Goal: Task Accomplishment & Management: Complete application form

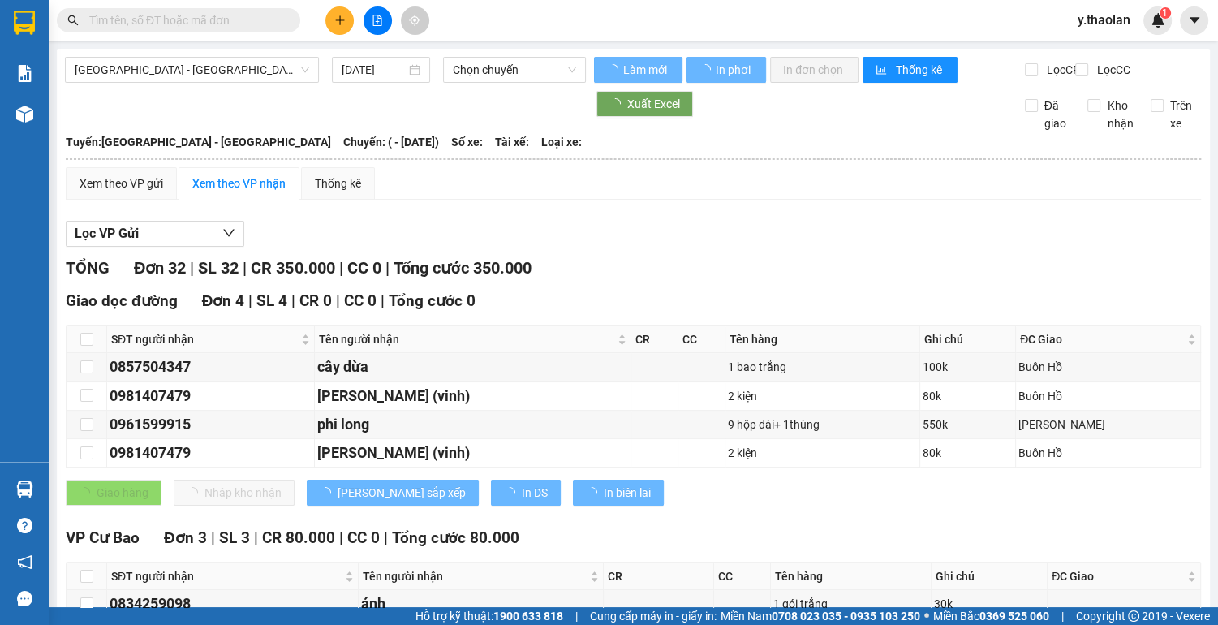
type input "[DATE]"
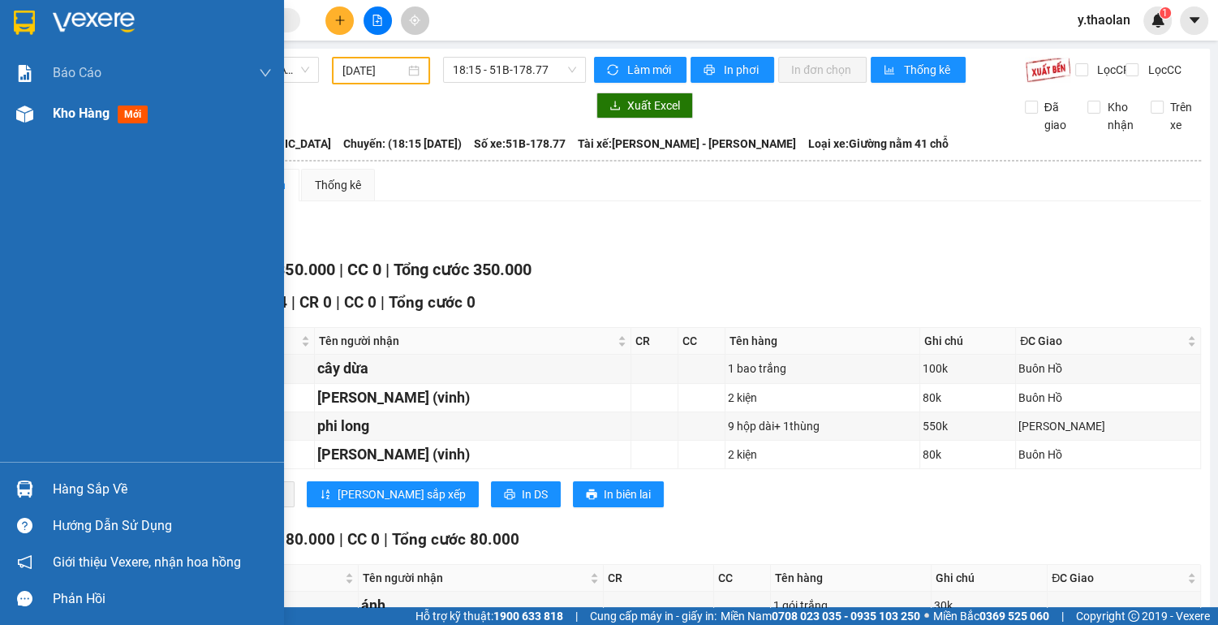
click at [71, 111] on span "Kho hàng" at bounding box center [81, 113] width 57 height 15
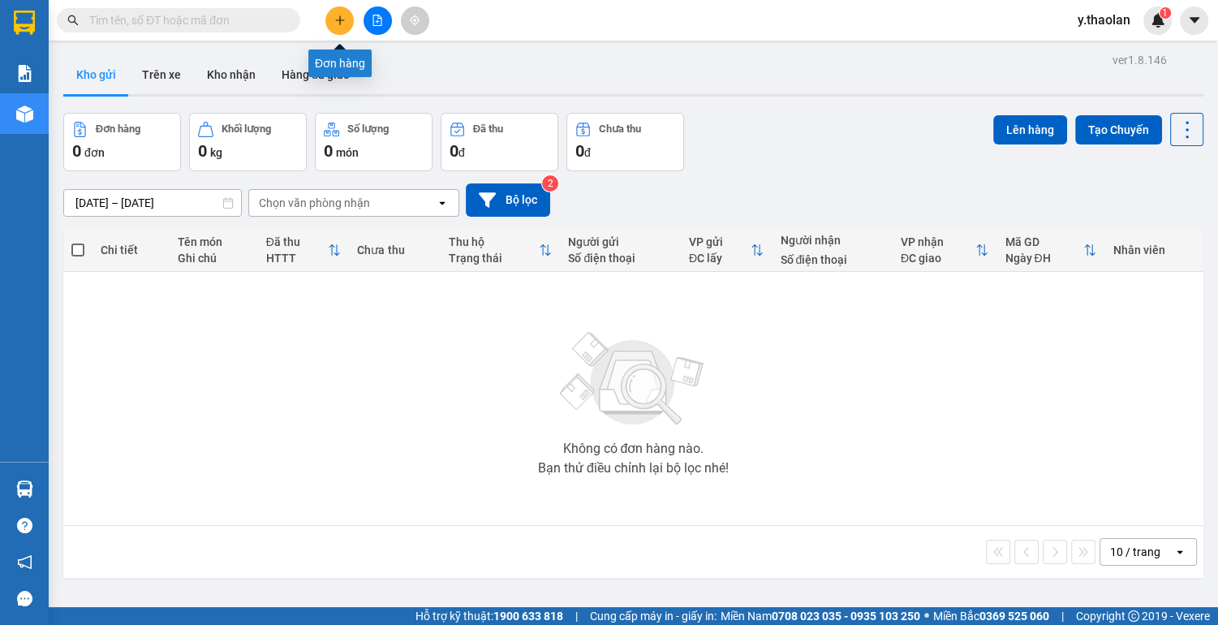
click at [341, 17] on icon "plus" at bounding box center [339, 20] width 11 height 11
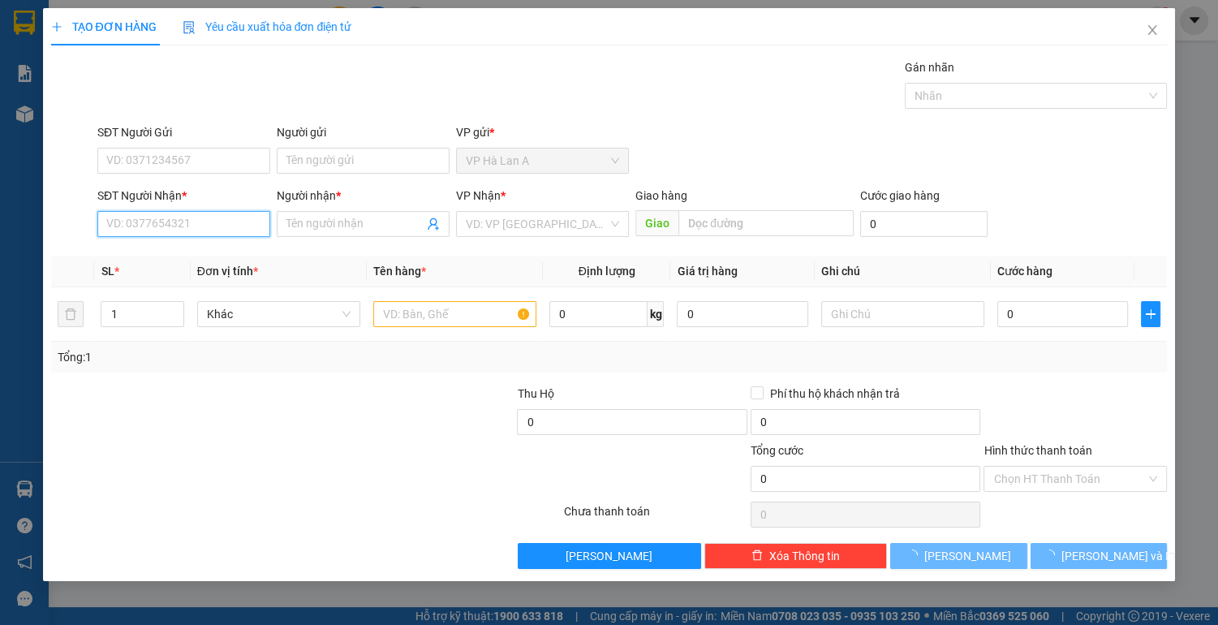
click at [181, 221] on input "SĐT Người Nhận *" at bounding box center [183, 224] width 173 height 26
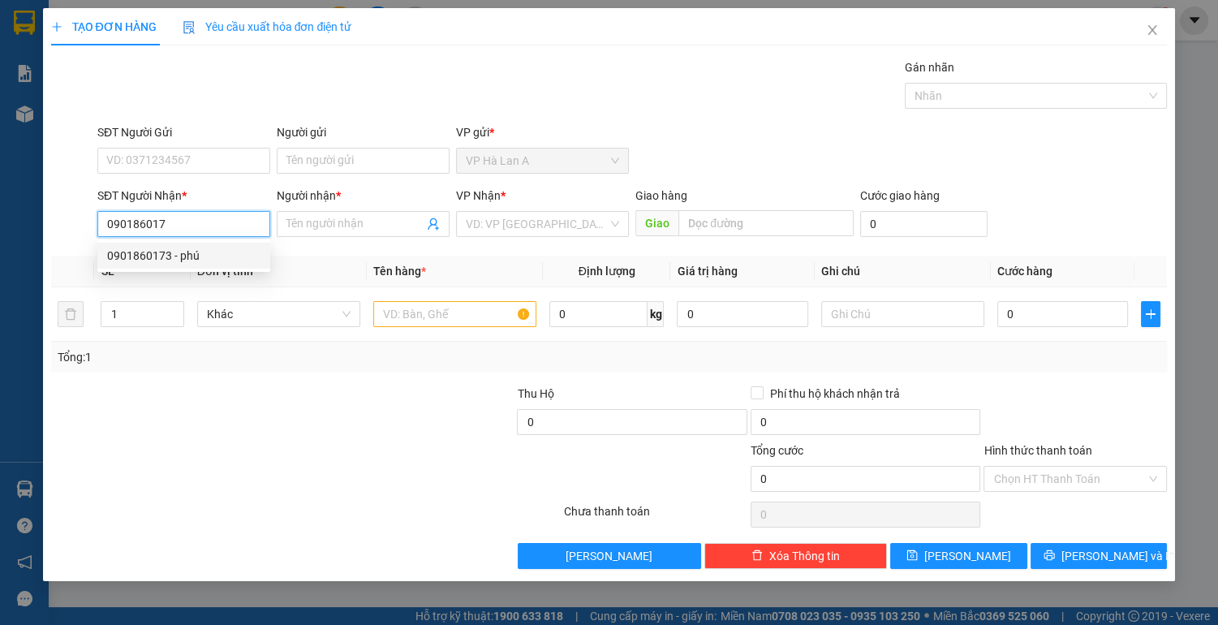
click at [208, 252] on div "0901860173 - phú" at bounding box center [183, 256] width 153 height 18
type input "0901860173"
type input "phú"
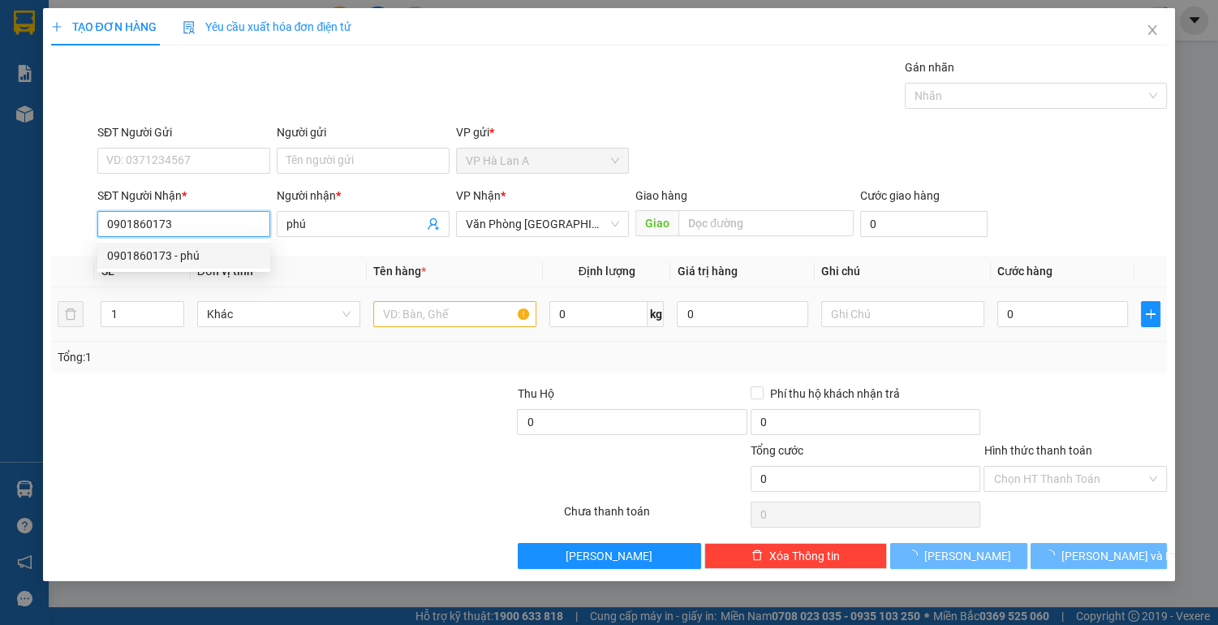
type input "0901860173"
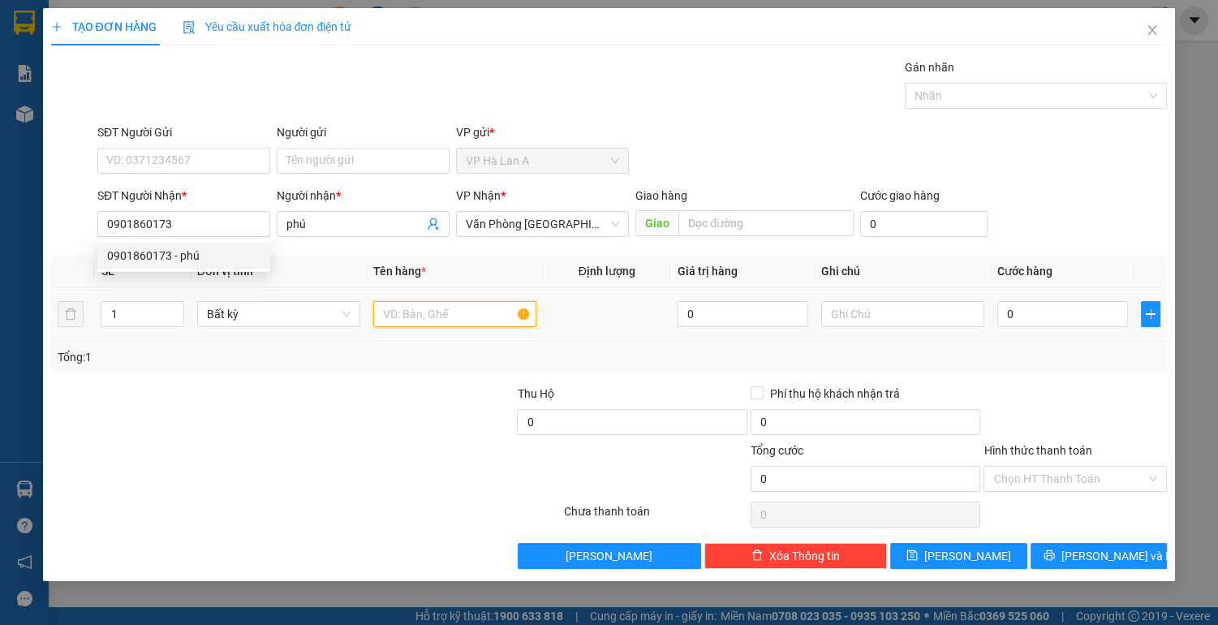
click at [442, 317] on input "text" at bounding box center [454, 314] width 163 height 26
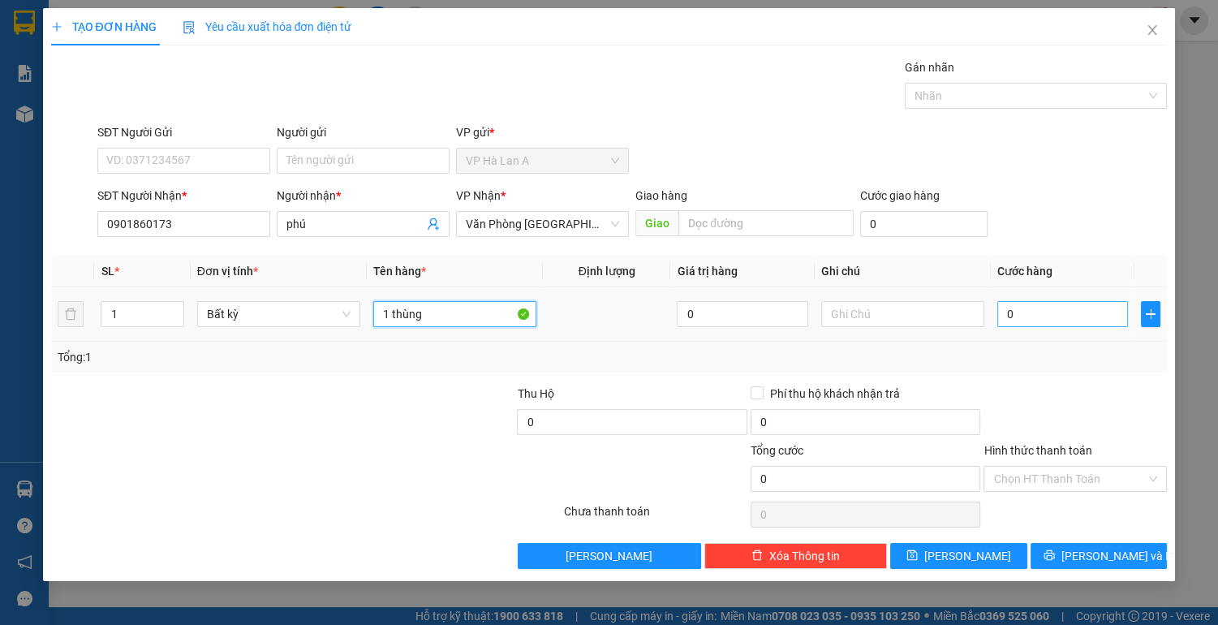
type input "1 thùng"
click at [1054, 313] on input "0" at bounding box center [1063, 314] width 131 height 26
type input "3"
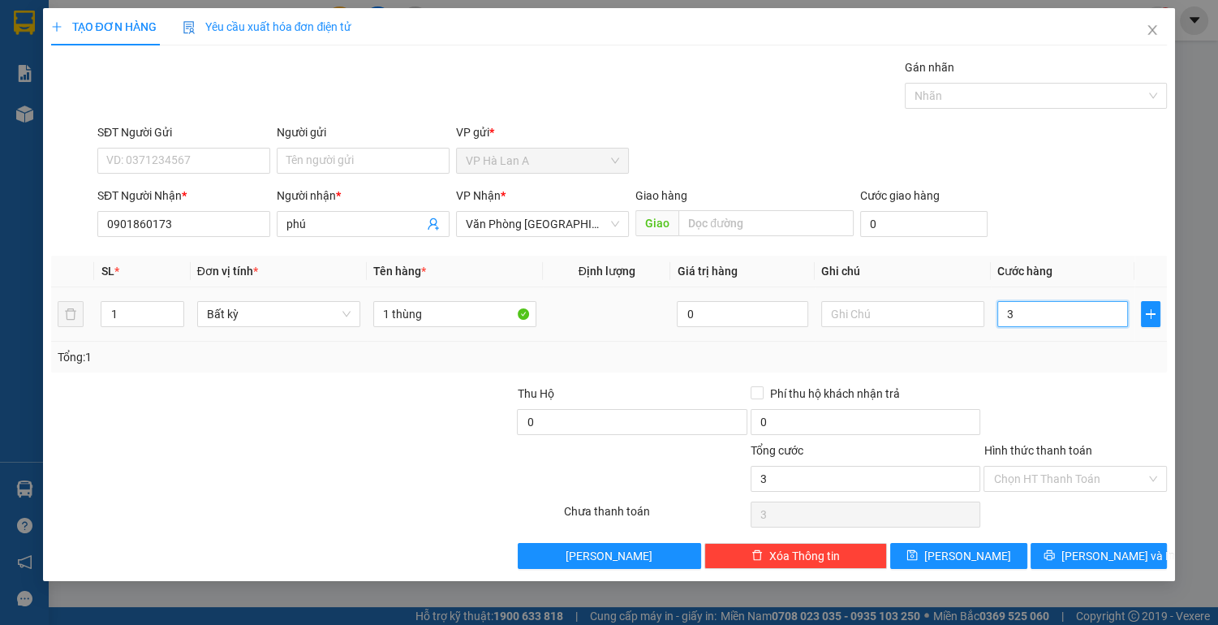
type input "30"
type input "30.000"
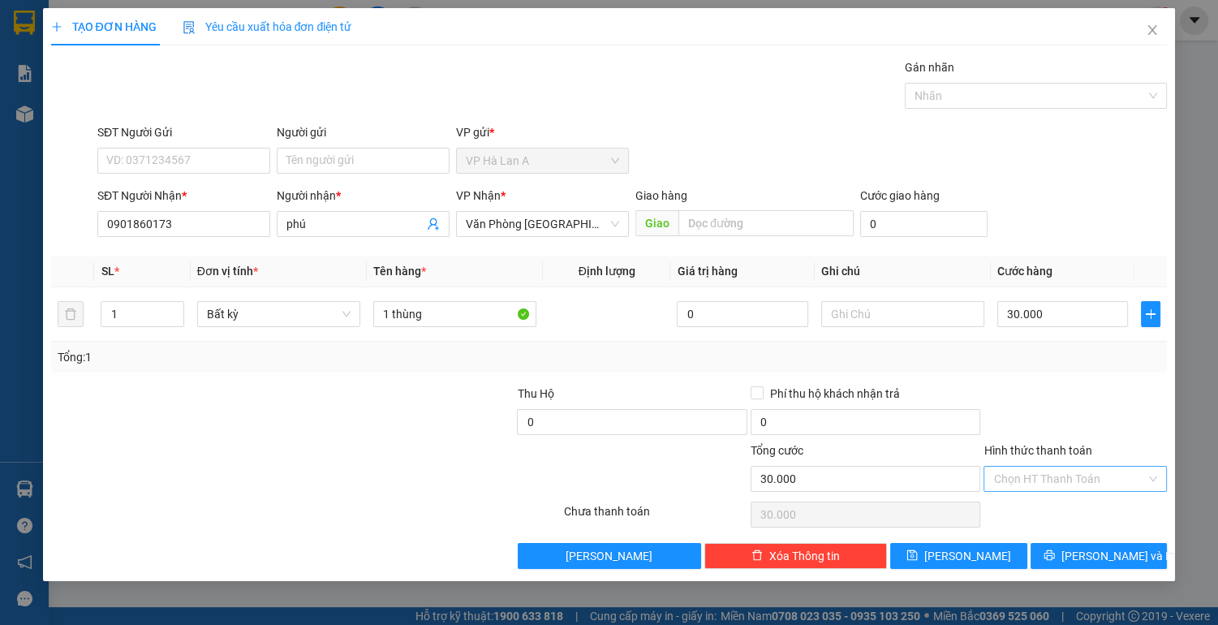
click at [1030, 474] on input "Hình thức thanh toán" at bounding box center [1070, 479] width 153 height 24
drag, startPoint x: 1030, startPoint y: 503, endPoint x: 1011, endPoint y: 515, distance: 22.3
click at [1029, 507] on div "Tại văn phòng" at bounding box center [1076, 510] width 164 height 18
type input "0"
click at [961, 550] on span "[PERSON_NAME]" at bounding box center [968, 556] width 87 height 18
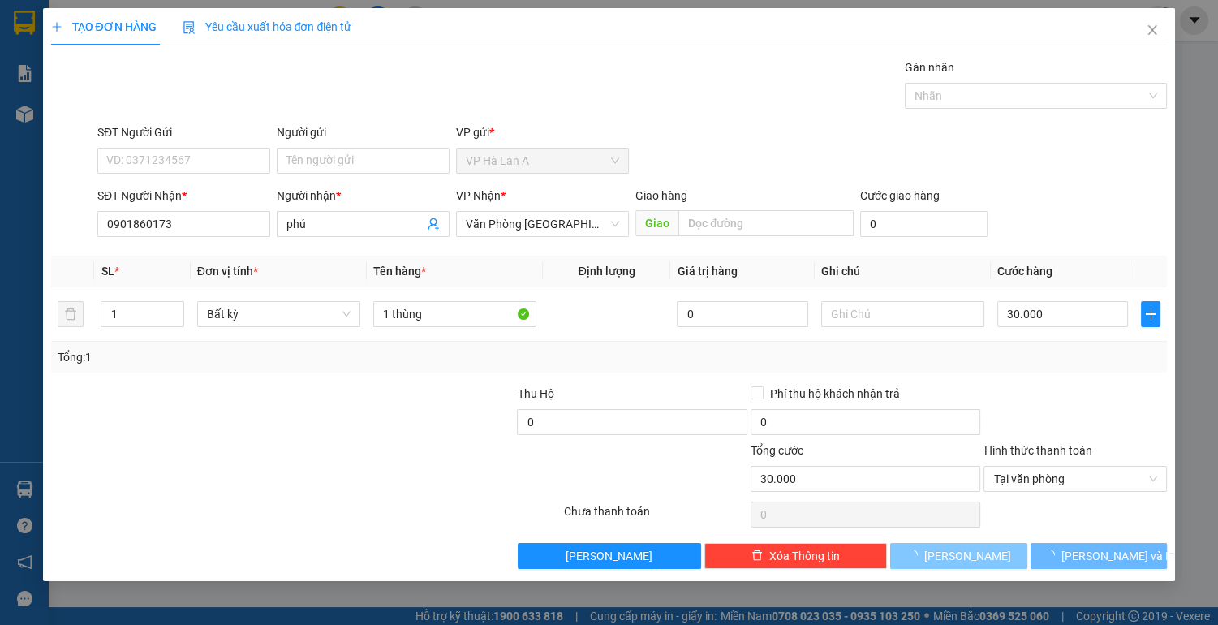
type input "0"
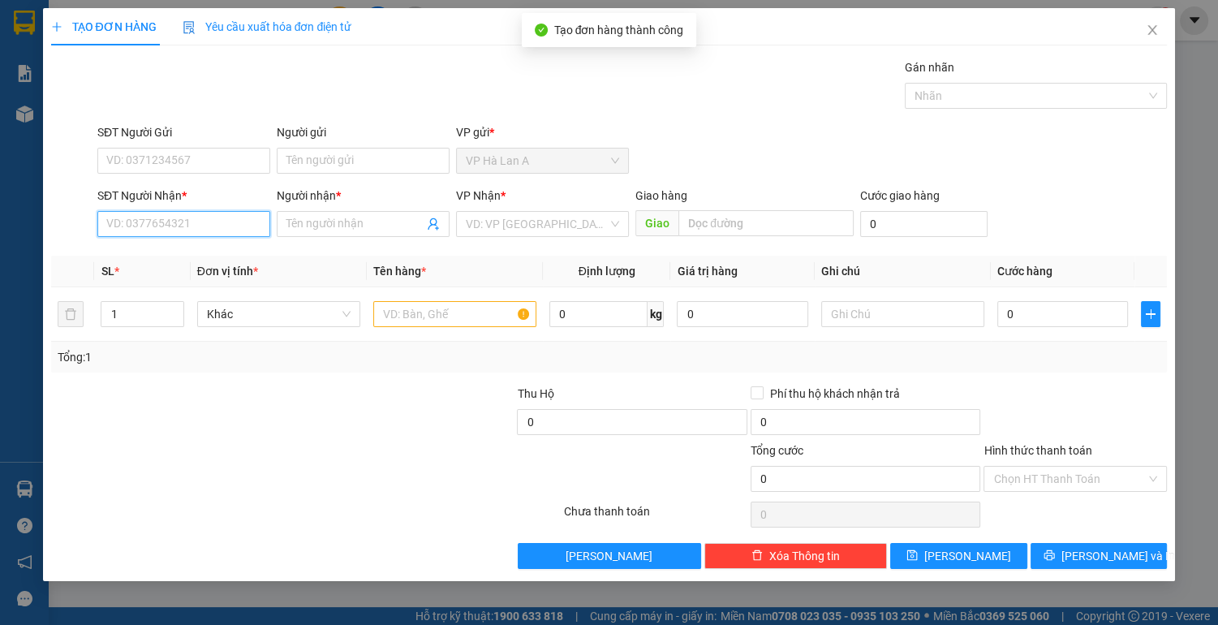
click at [136, 224] on input "SĐT Người Nhận *" at bounding box center [183, 224] width 173 height 26
type input "0938260997"
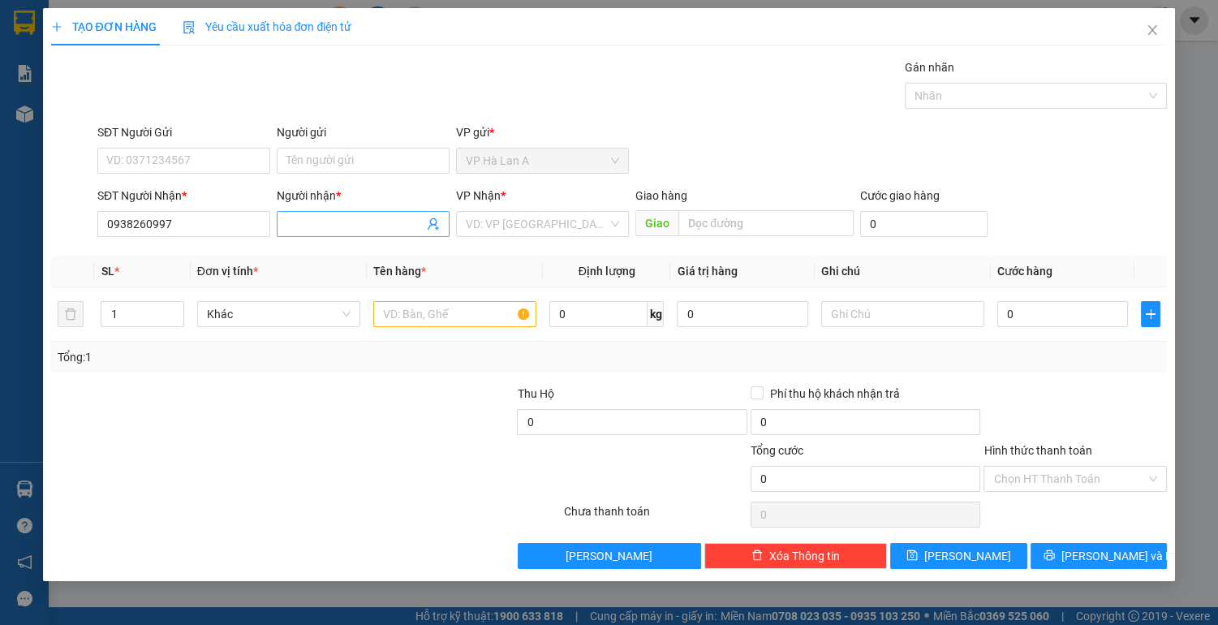
click at [322, 228] on input "Người nhận *" at bounding box center [355, 224] width 137 height 18
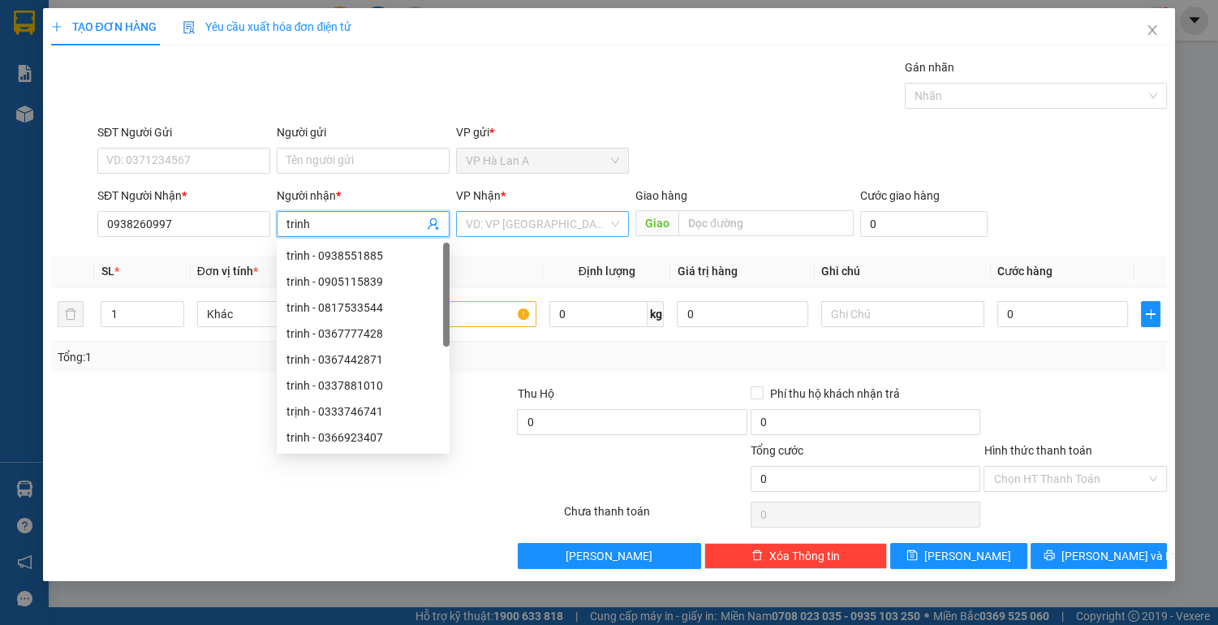
type input "trinh"
click at [558, 222] on input "search" at bounding box center [537, 224] width 142 height 24
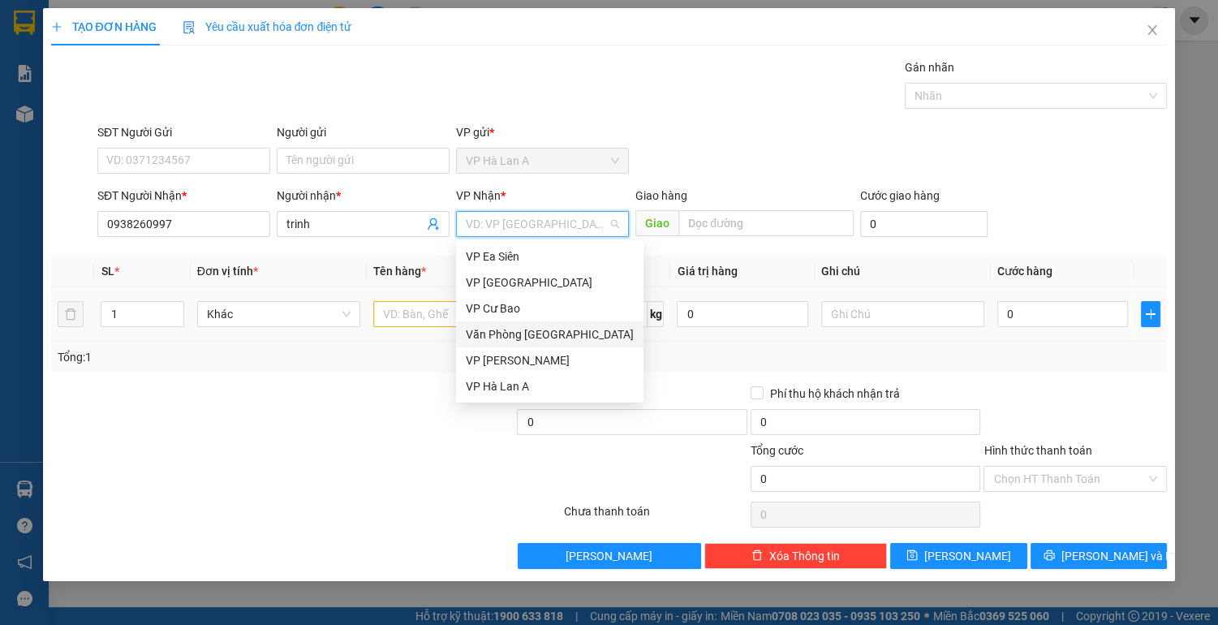
click at [553, 335] on div "Văn Phòng [GEOGRAPHIC_DATA]" at bounding box center [550, 335] width 168 height 18
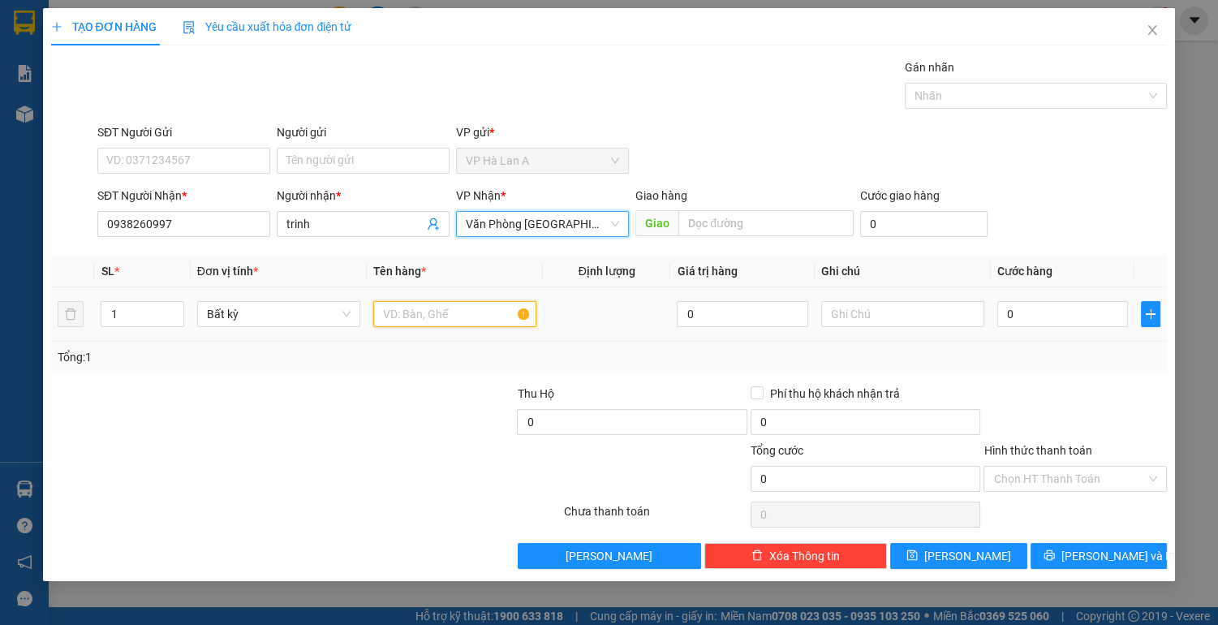
click at [399, 318] on input "text" at bounding box center [454, 314] width 163 height 26
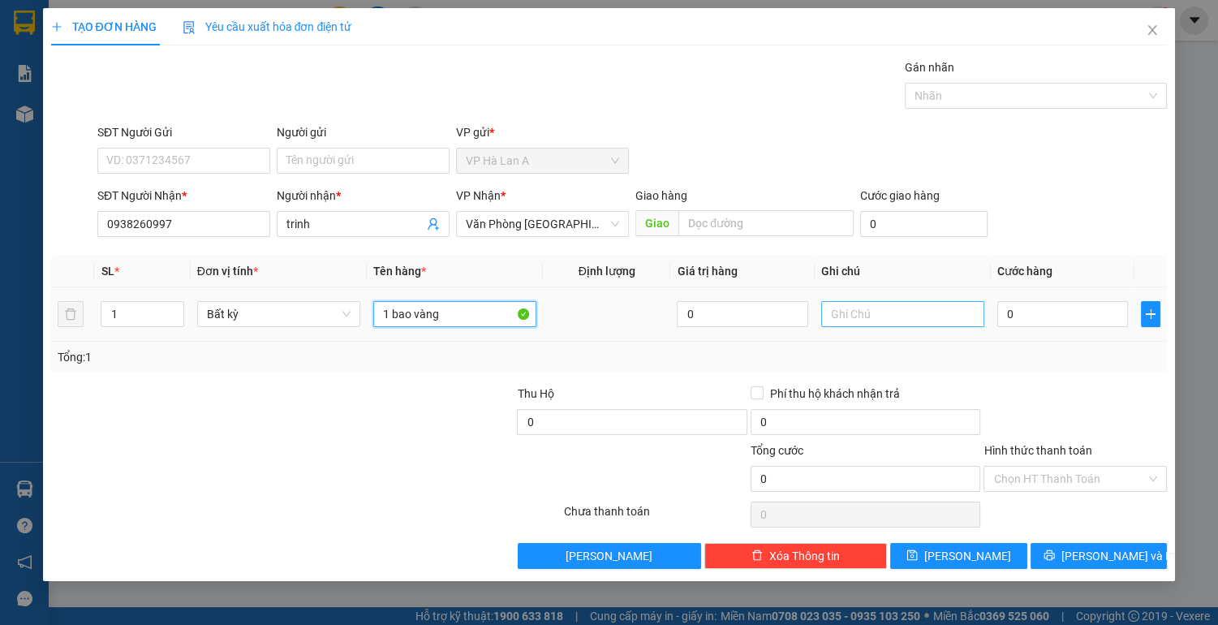
type input "1 bao vàng"
click at [938, 321] on input "text" at bounding box center [902, 314] width 163 height 26
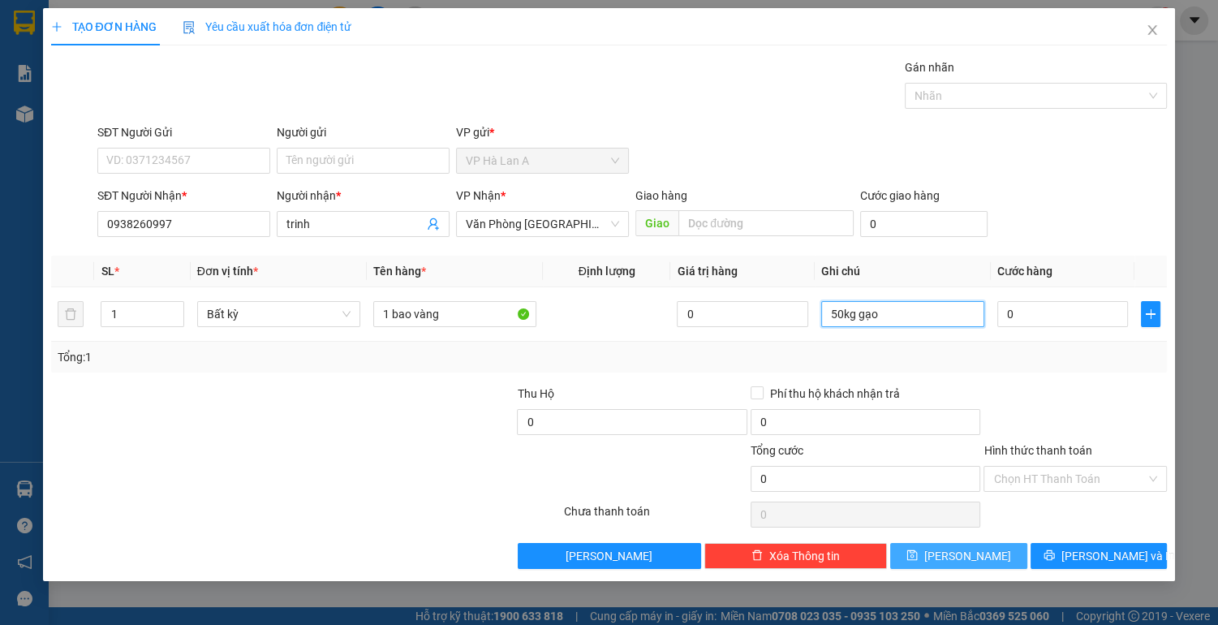
type input "50kg gạo"
click at [958, 549] on button "[PERSON_NAME]" at bounding box center [958, 556] width 136 height 26
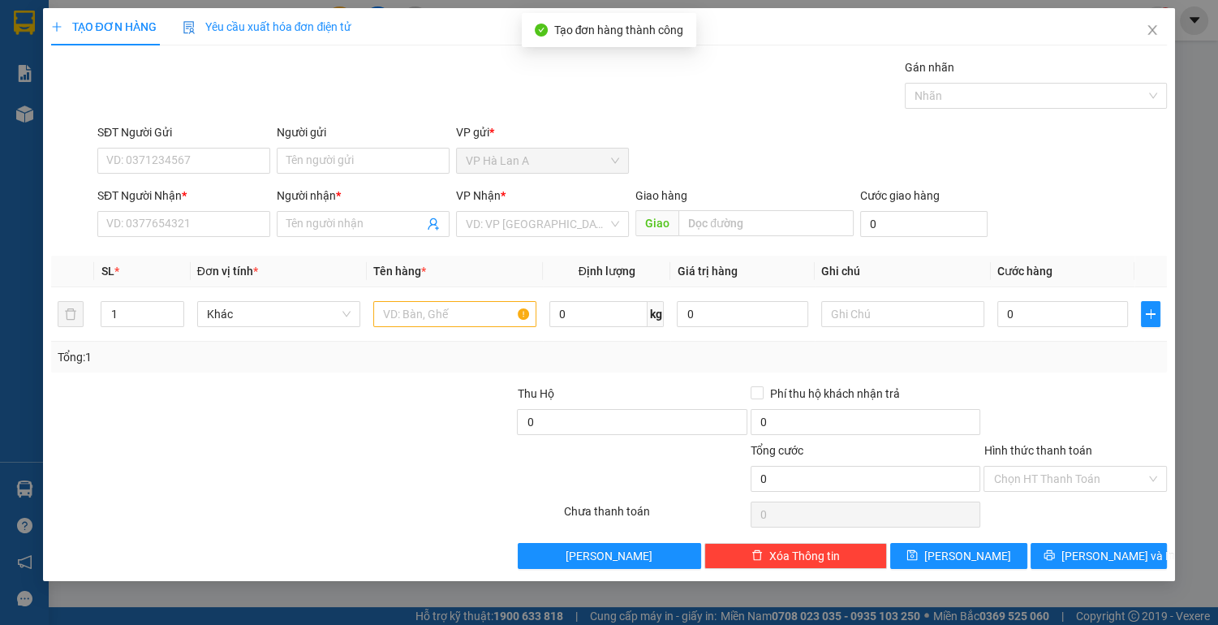
click at [185, 237] on div "SĐT Người Nhận * VD: 0377654321" at bounding box center [183, 215] width 173 height 57
click at [183, 228] on input "SĐT Người Nhận *" at bounding box center [183, 224] width 173 height 26
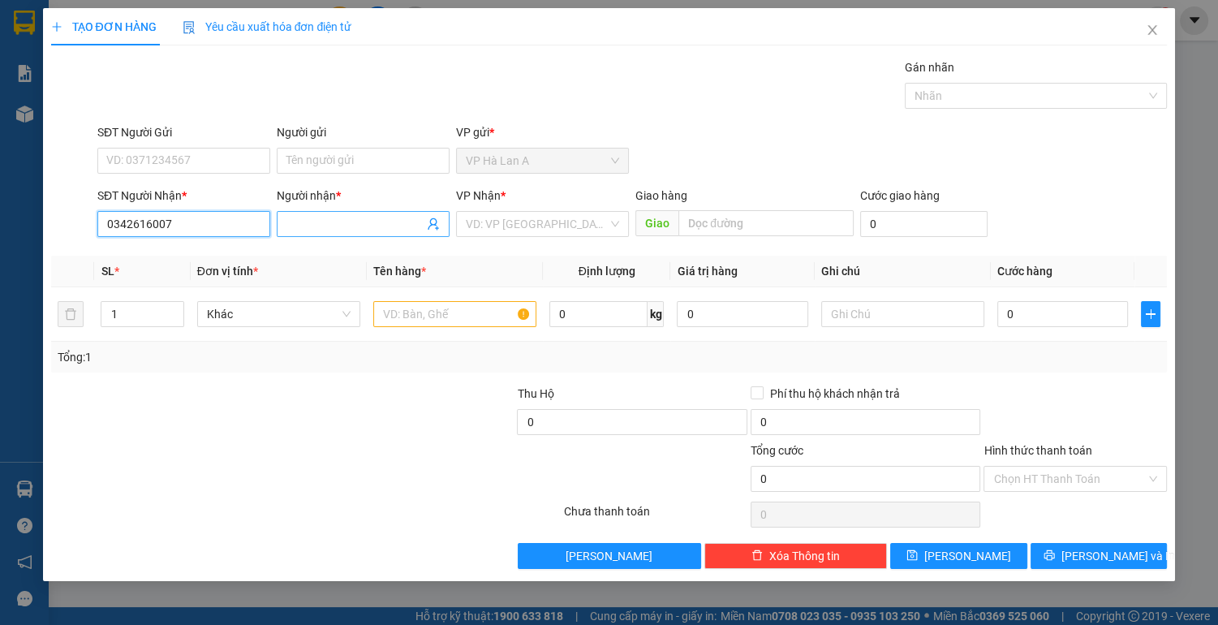
type input "0342616007"
click at [324, 228] on input "Người nhận *" at bounding box center [355, 224] width 137 height 18
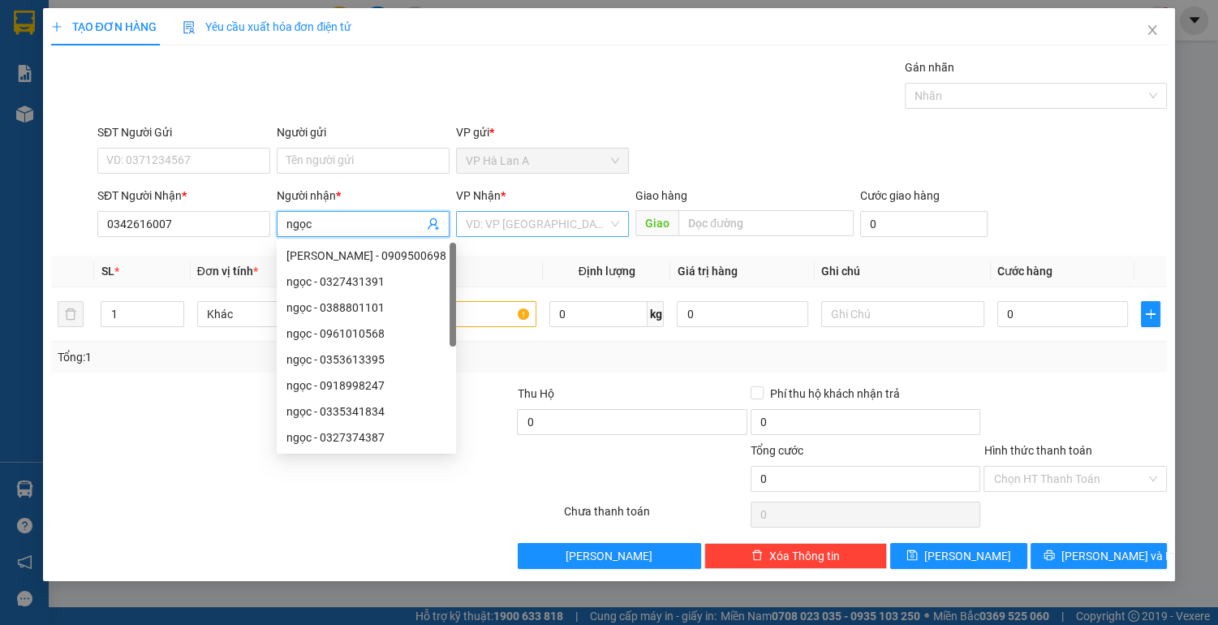
type input "ngọc"
click at [515, 222] on input "search" at bounding box center [537, 224] width 142 height 24
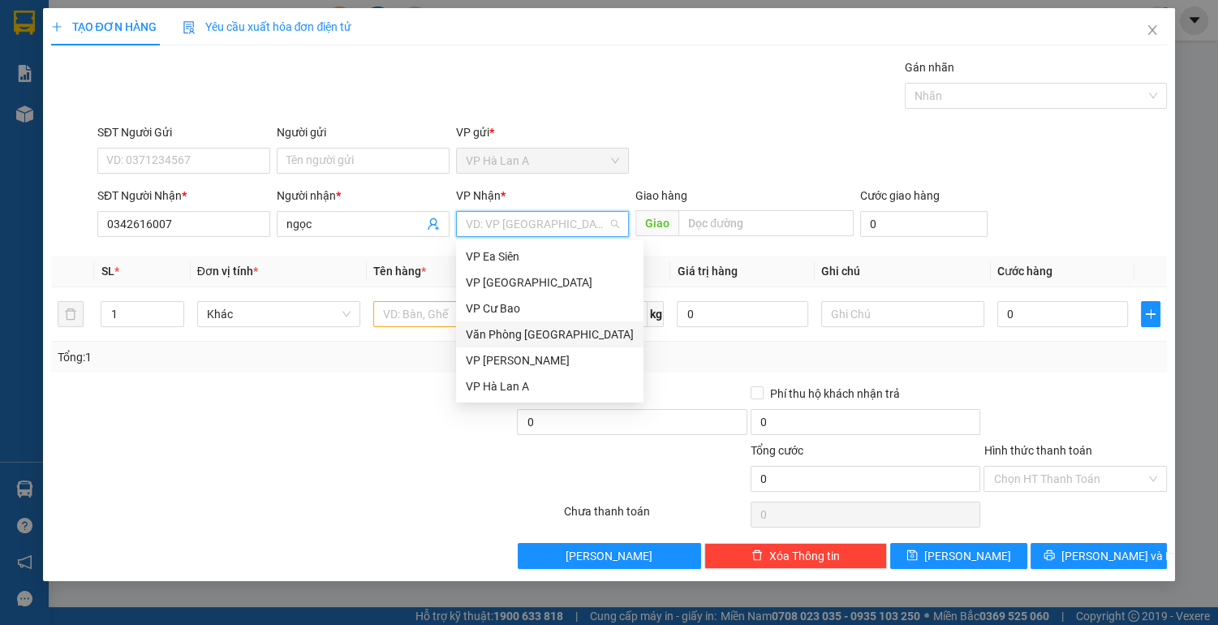
click at [545, 331] on div "Văn Phòng [GEOGRAPHIC_DATA]" at bounding box center [550, 335] width 168 height 18
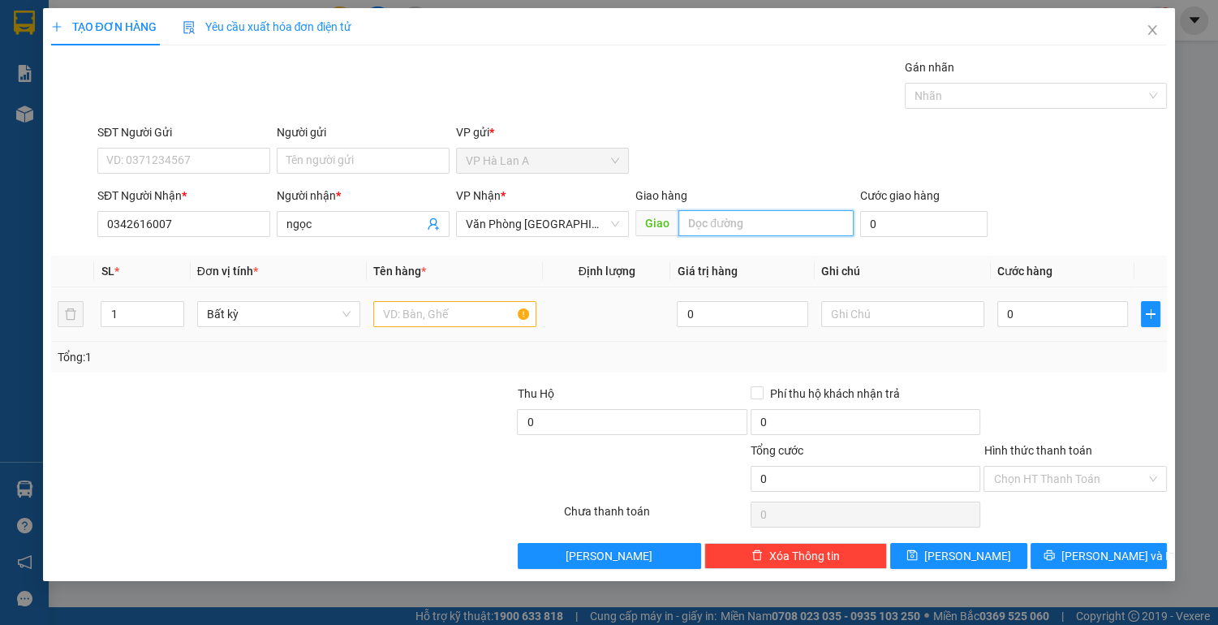
click at [728, 225] on input "text" at bounding box center [766, 223] width 175 height 26
type input "cầu 20"
click at [432, 315] on input "text" at bounding box center [454, 314] width 163 height 26
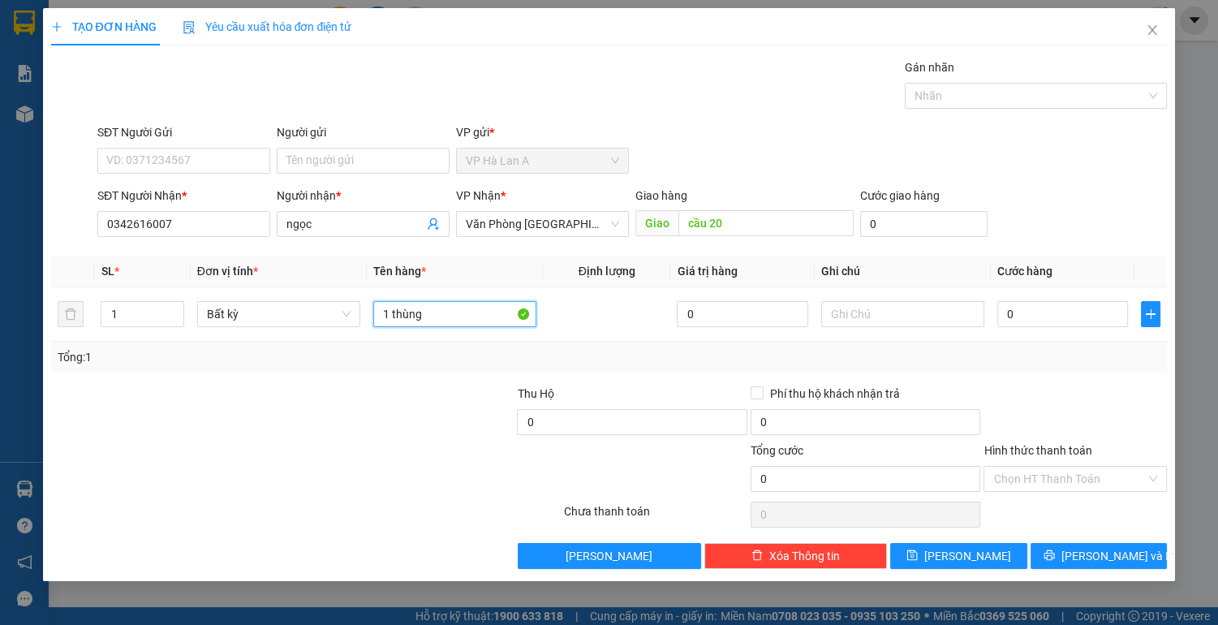
type input "1 thùng"
drag, startPoint x: 977, startPoint y: 551, endPoint x: 791, endPoint y: 416, distance: 230.7
click at [977, 551] on button "[PERSON_NAME]" at bounding box center [958, 556] width 136 height 26
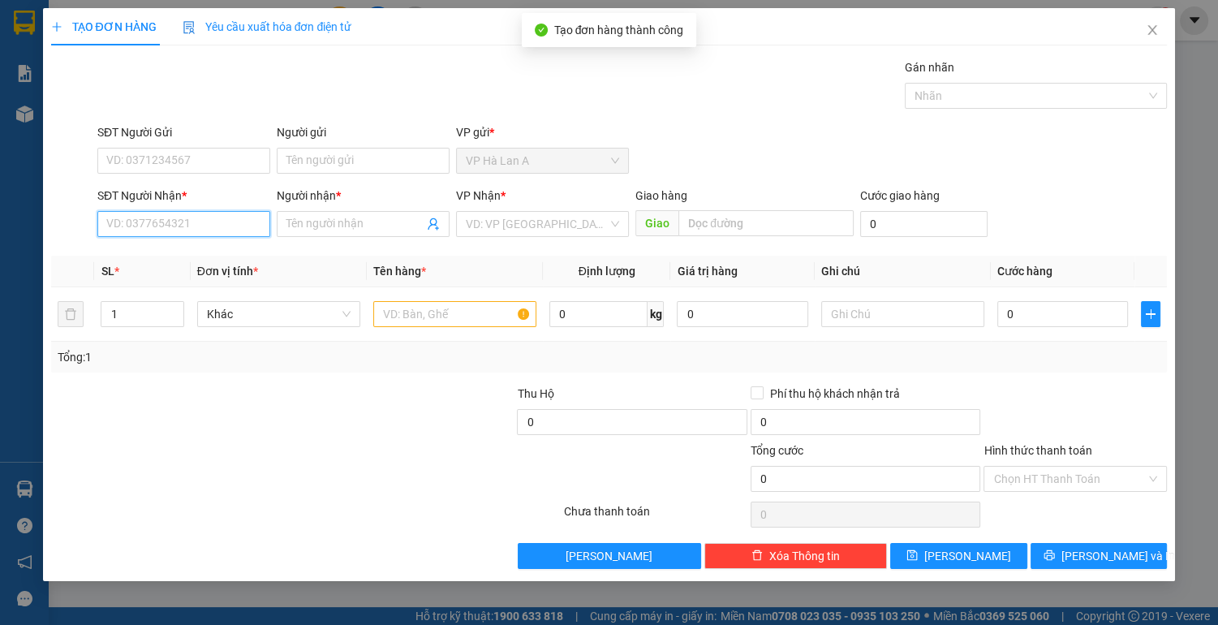
click at [186, 224] on input "SĐT Người Nhận *" at bounding box center [183, 224] width 173 height 26
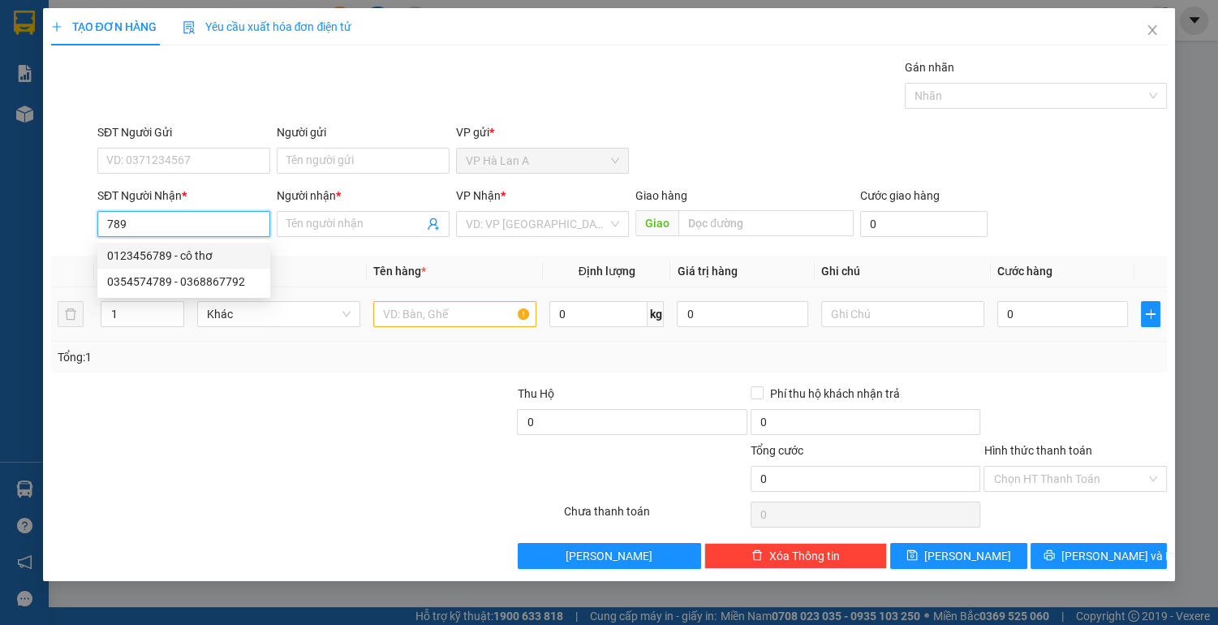
drag, startPoint x: 163, startPoint y: 252, endPoint x: 438, endPoint y: 303, distance: 279.1
click at [166, 252] on div "0123456789 - cô thơ" at bounding box center [183, 256] width 153 height 18
type input "0123456789"
type input "cô thơ"
type input "0123456789"
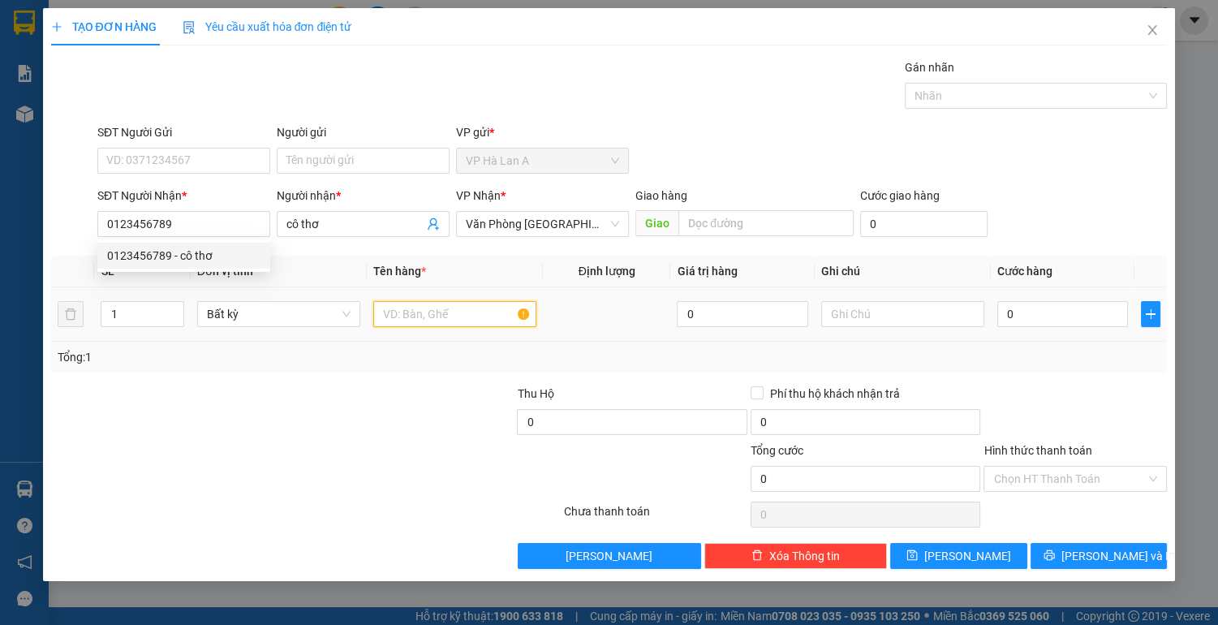
click at [438, 304] on input "text" at bounding box center [454, 314] width 163 height 26
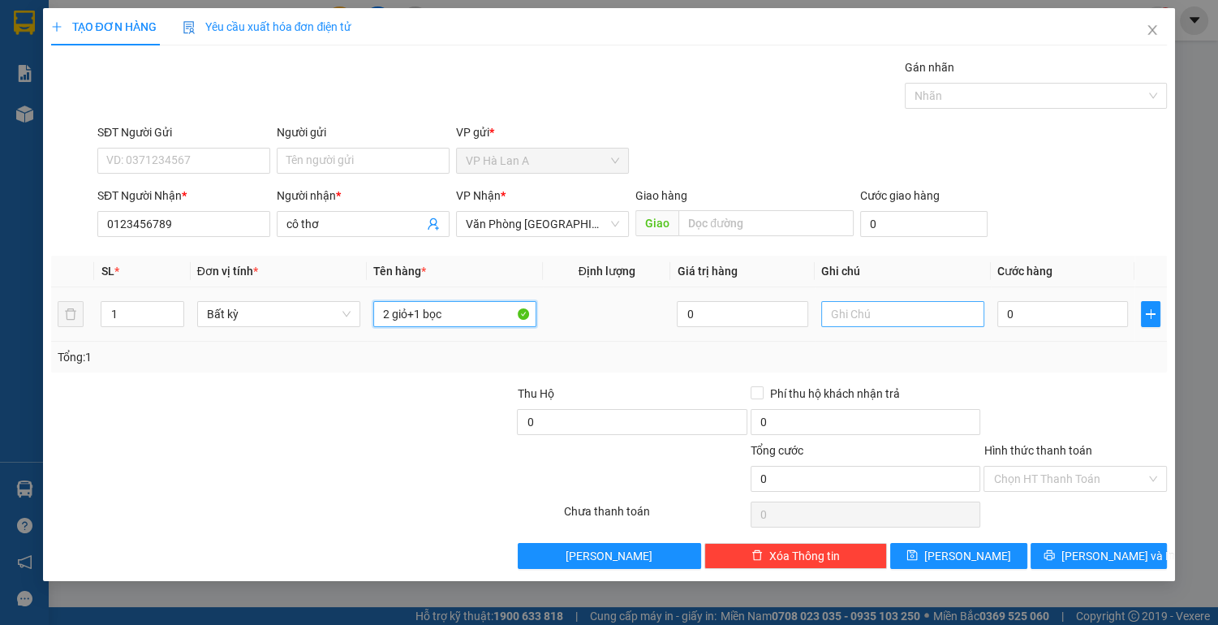
type input "2 giỏ+1 bọc"
click at [886, 308] on input "text" at bounding box center [902, 314] width 163 height 26
type input "30kg"
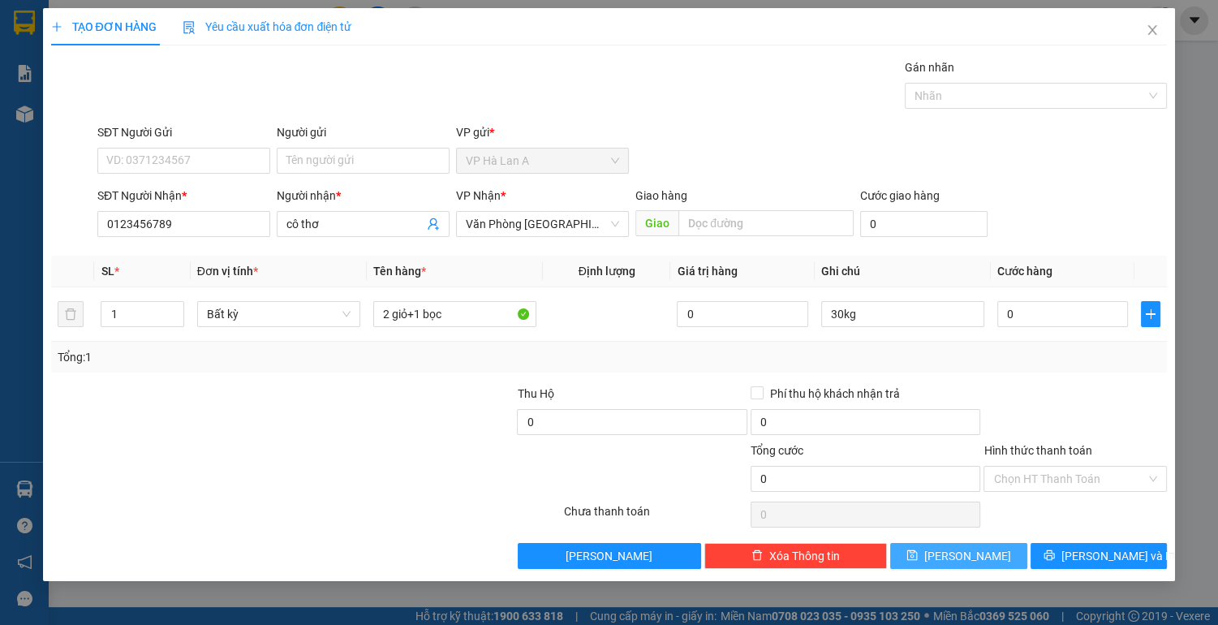
click at [954, 553] on button "[PERSON_NAME]" at bounding box center [958, 556] width 136 height 26
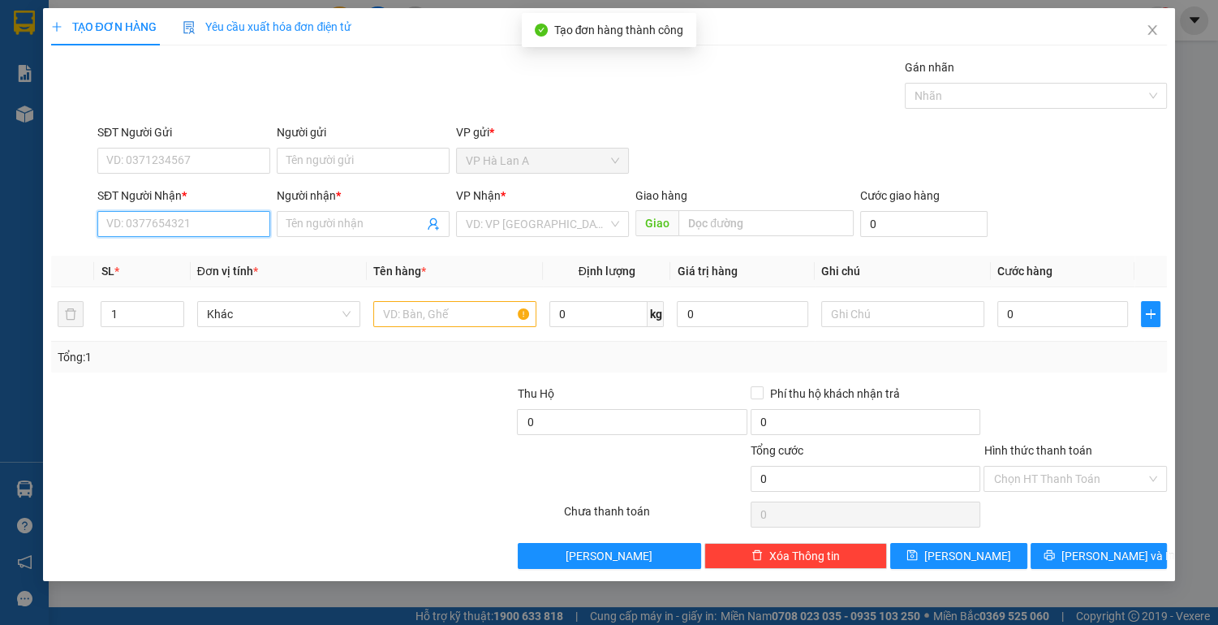
click at [177, 224] on input "SĐT Người Nhận *" at bounding box center [183, 224] width 173 height 26
click at [204, 257] on div "0982616971 - điệp" at bounding box center [183, 256] width 153 height 18
type input "0982616971"
type input "điệp"
type input "0982616971"
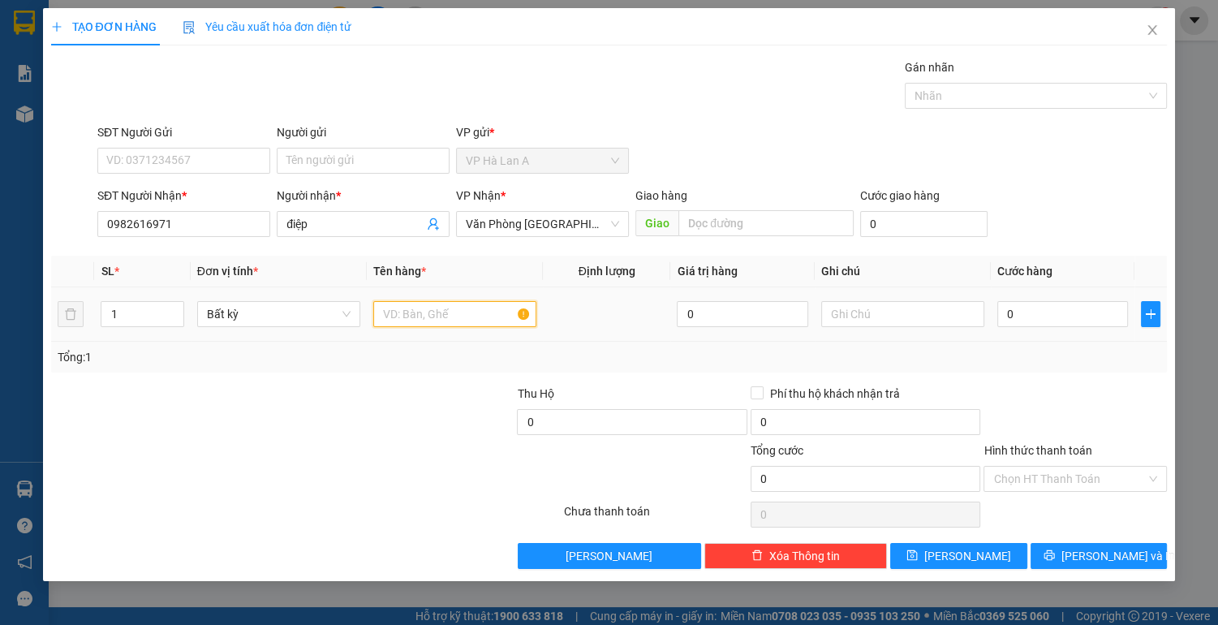
click at [429, 325] on input "text" at bounding box center [454, 314] width 163 height 26
type input "1 thùng"
click at [747, 230] on input "text" at bounding box center [766, 223] width 175 height 26
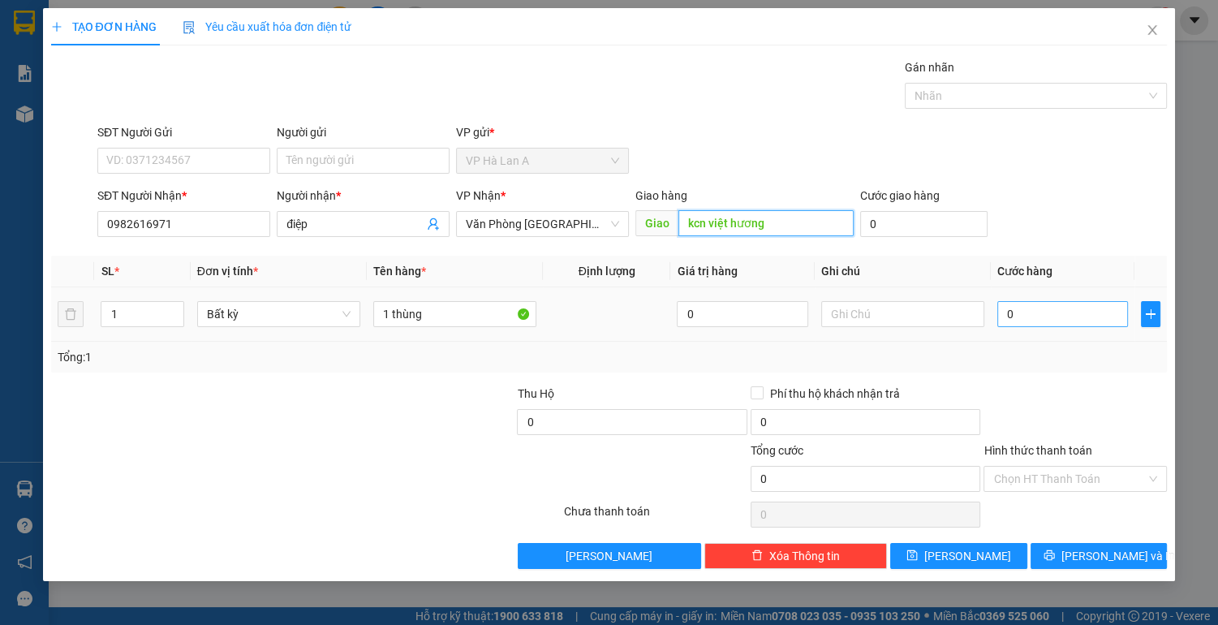
type input "kcn việt hương"
click at [1050, 318] on input "0" at bounding box center [1063, 314] width 131 height 26
type input "9"
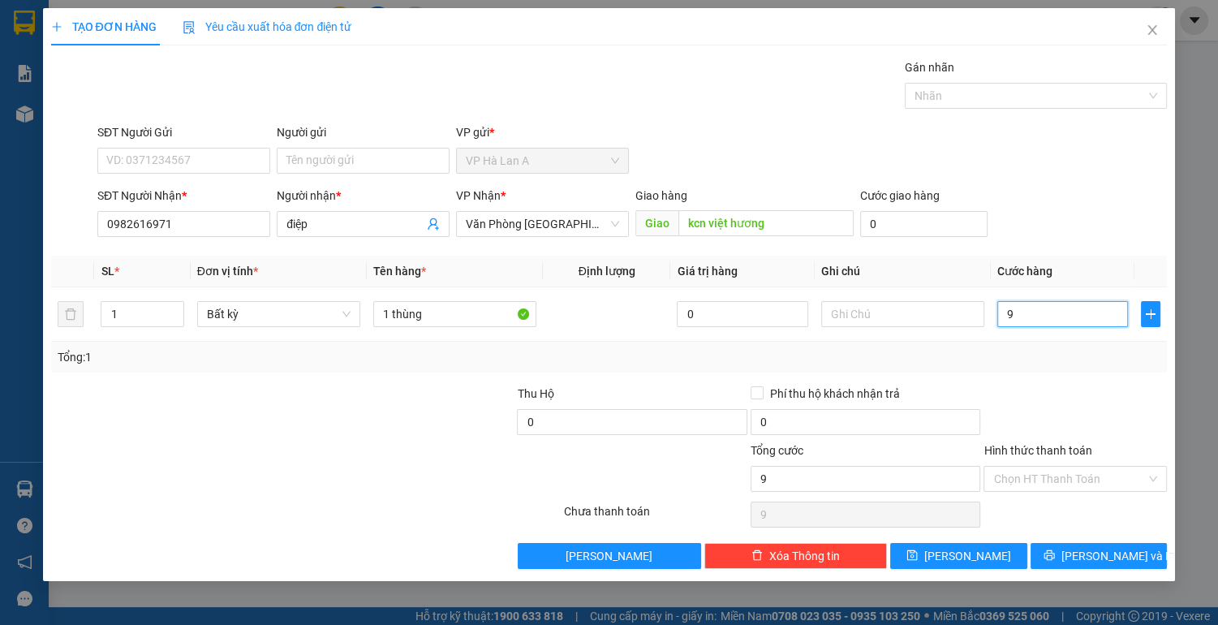
type input "90"
type input "90.000"
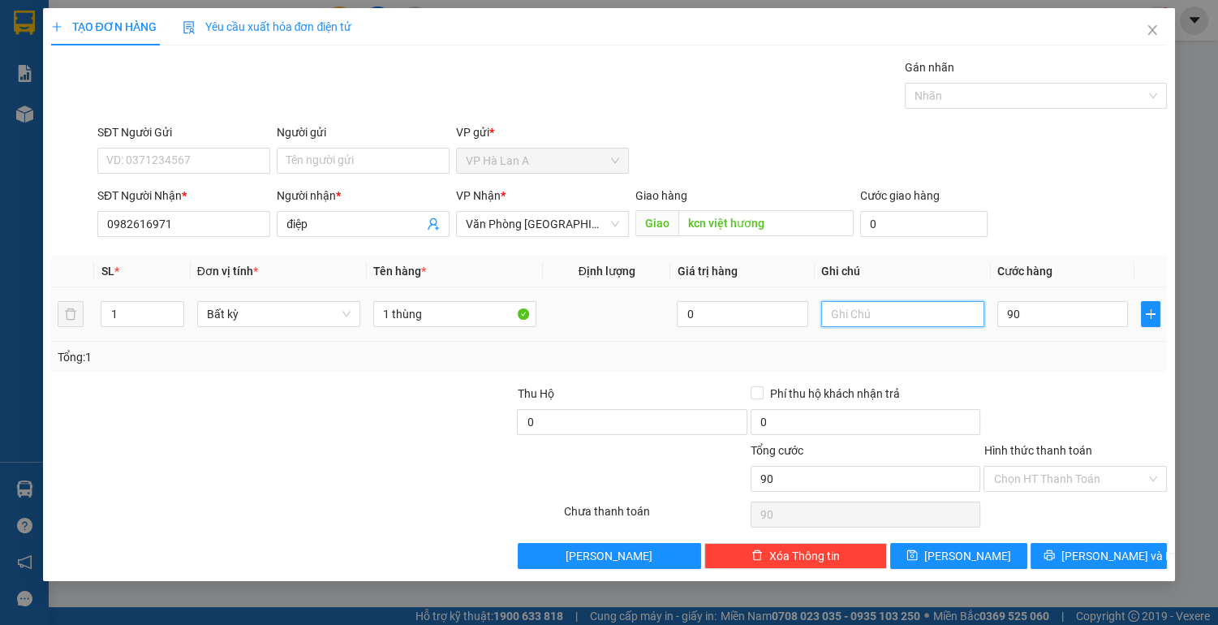
type input "90.000"
click at [895, 317] on input "text" at bounding box center [902, 314] width 163 height 26
type input "32kg sr"
click at [1081, 474] on input "Hình thức thanh toán" at bounding box center [1070, 479] width 153 height 24
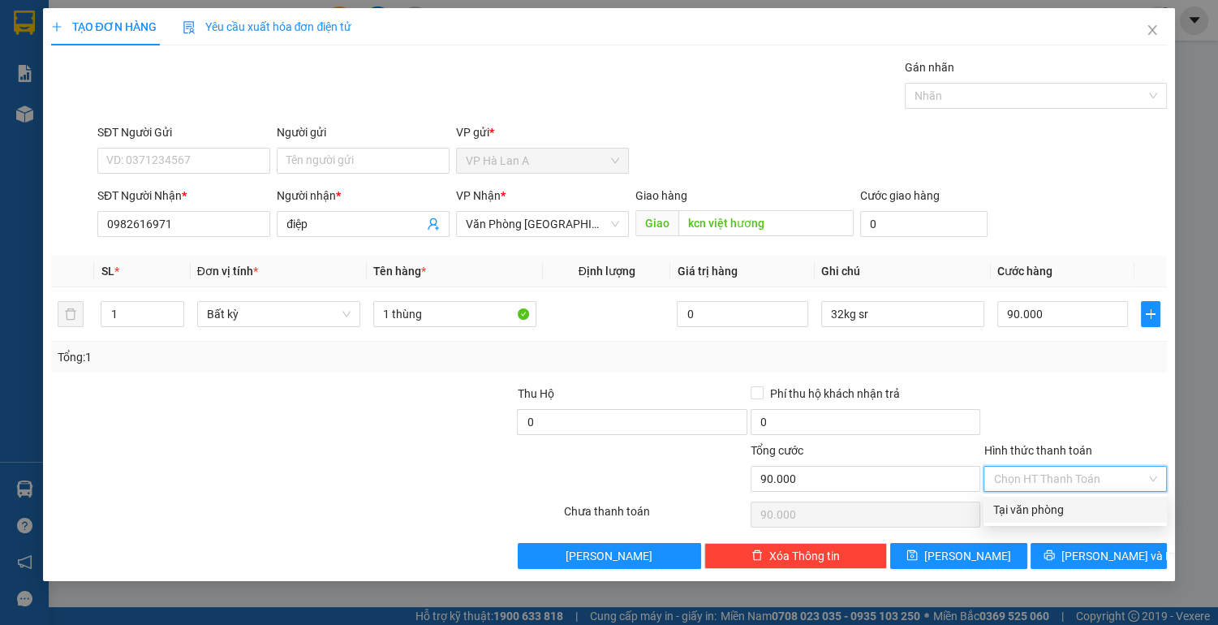
drag, startPoint x: 1073, startPoint y: 517, endPoint x: 1027, endPoint y: 530, distance: 48.1
click at [1072, 517] on div "Tại văn phòng" at bounding box center [1076, 510] width 164 height 18
type input "0"
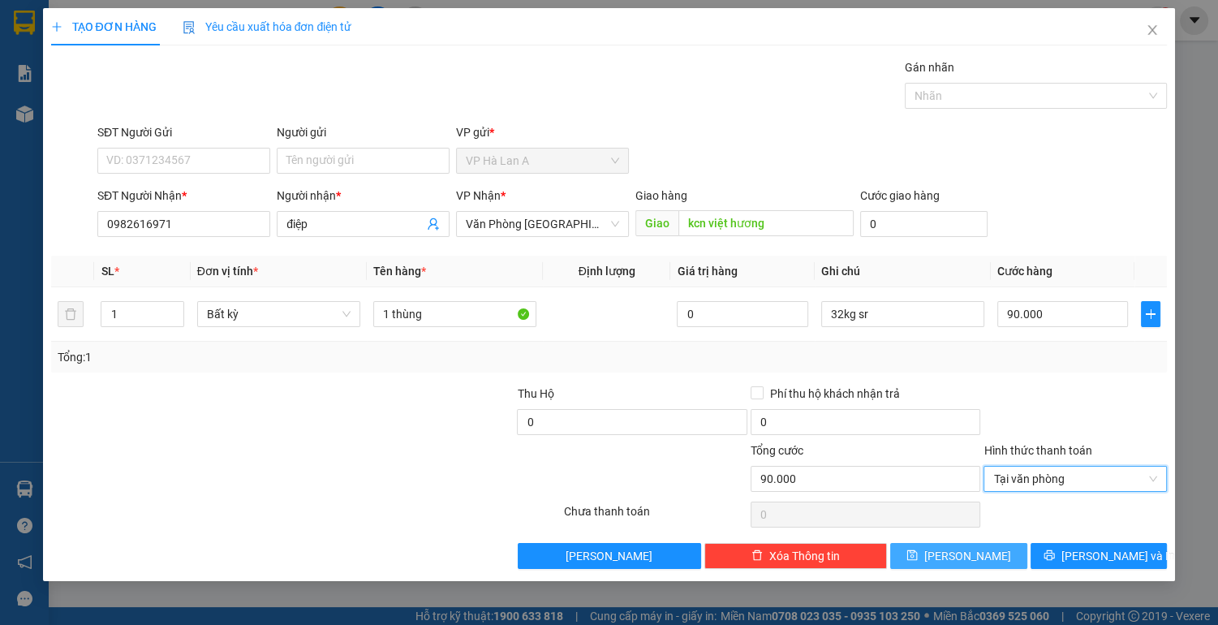
click at [984, 554] on button "[PERSON_NAME]" at bounding box center [958, 556] width 136 height 26
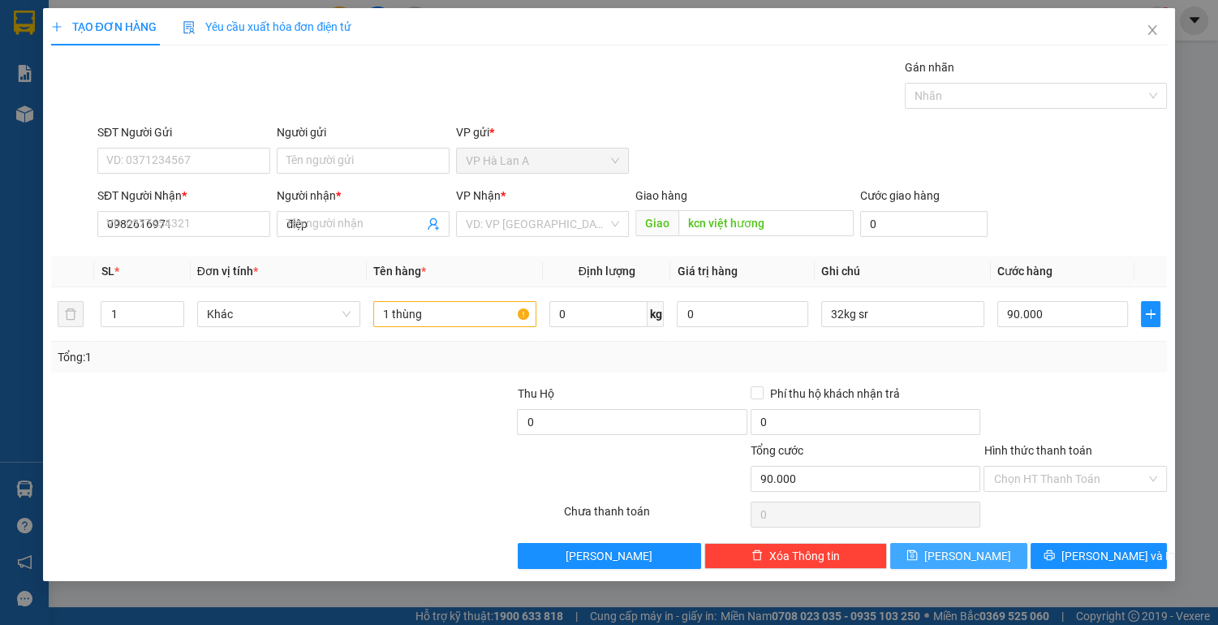
type input "0"
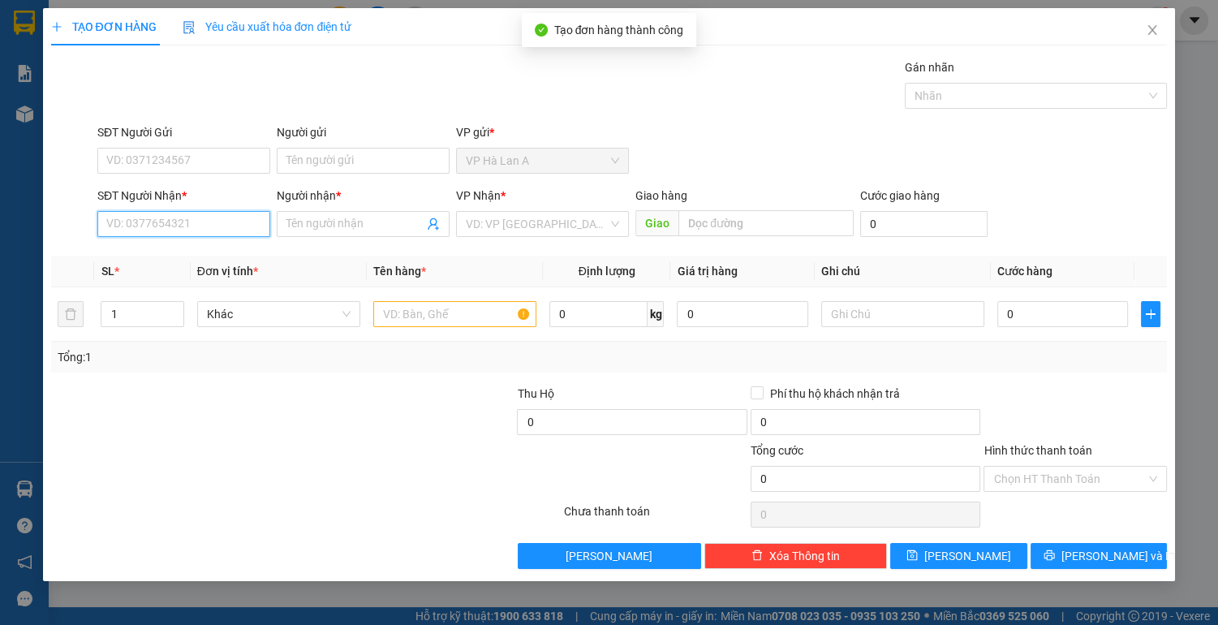
click at [176, 224] on input "SĐT Người Nhận *" at bounding box center [183, 224] width 173 height 26
click at [211, 254] on div "0967705072 - hương" at bounding box center [183, 256] width 153 height 18
type input "0967705072"
type input "hương"
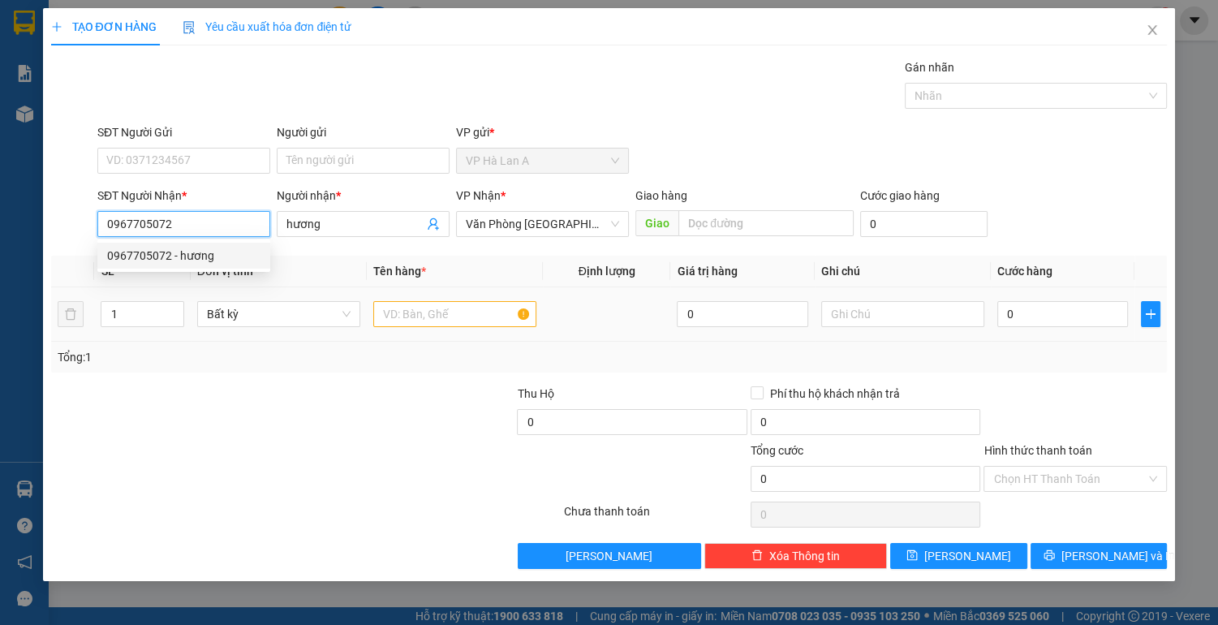
type input "0967705072"
click at [397, 304] on input "text" at bounding box center [454, 314] width 163 height 26
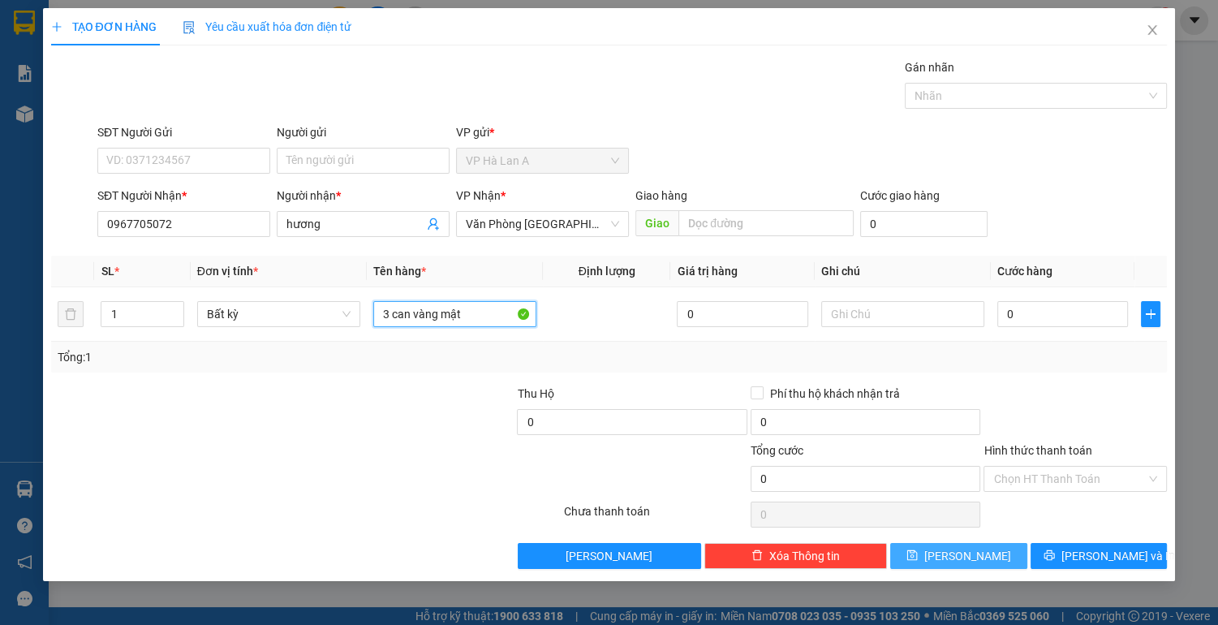
type input "3 can vàng mật"
click at [918, 558] on icon "save" at bounding box center [912, 555] width 11 height 11
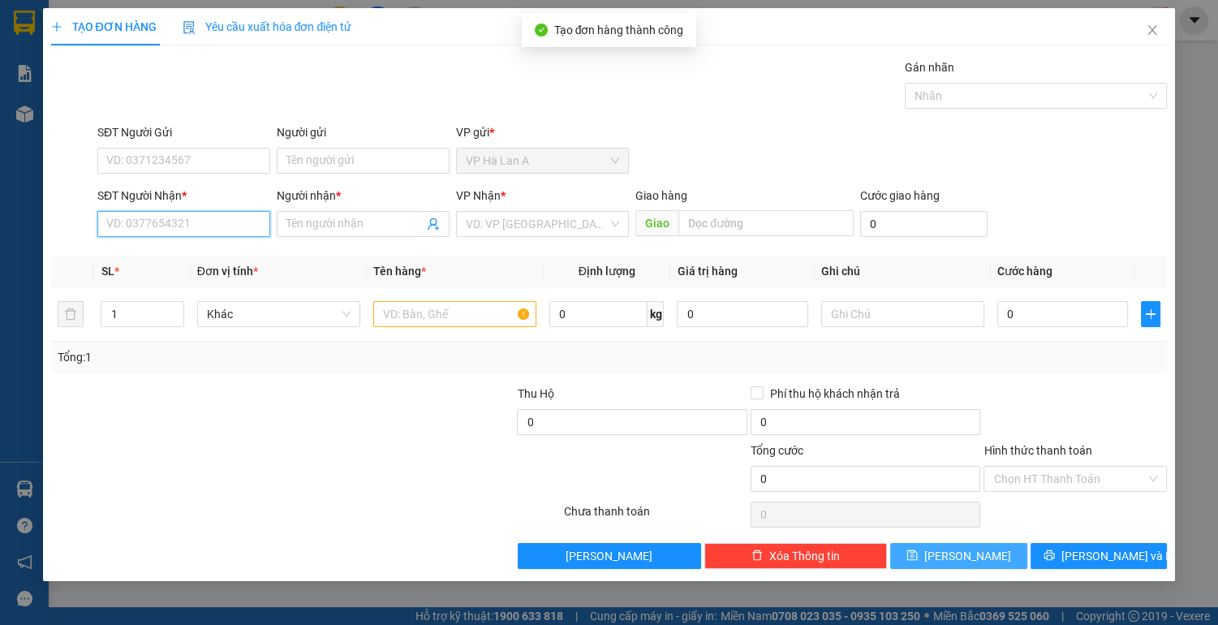
click at [179, 226] on input "SĐT Người Nhận *" at bounding box center [183, 224] width 173 height 26
type input "0399944689"
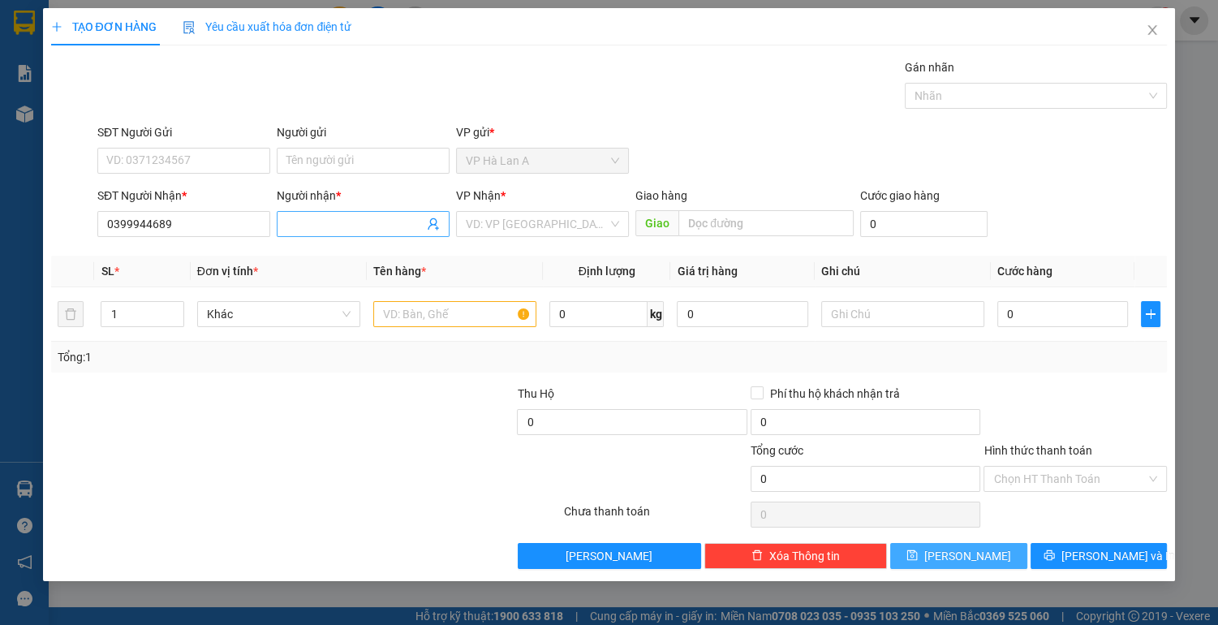
click at [313, 227] on input "Người nhận *" at bounding box center [355, 224] width 137 height 18
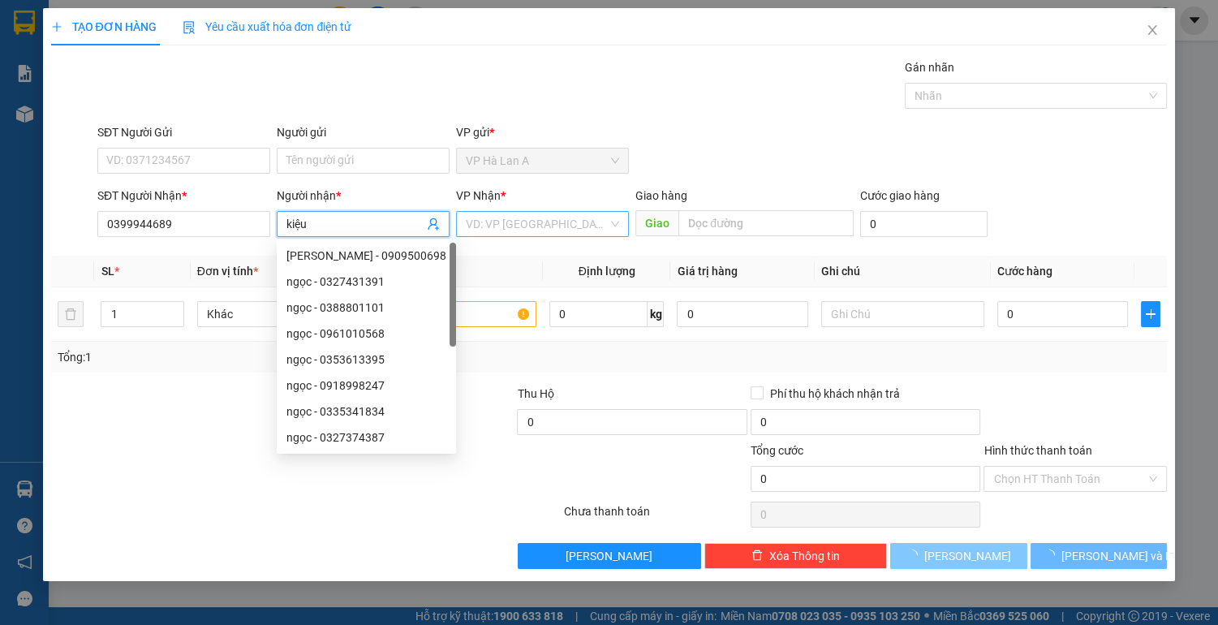
type input "kiệu"
click at [472, 214] on input "search" at bounding box center [537, 224] width 142 height 24
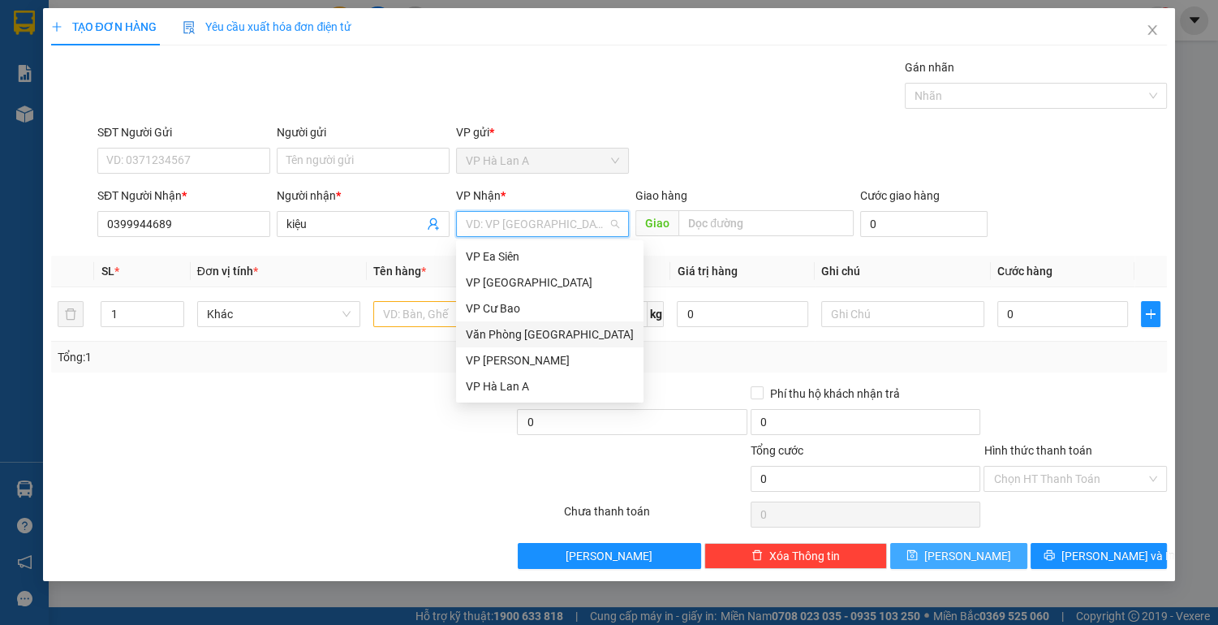
drag, startPoint x: 564, startPoint y: 334, endPoint x: 590, endPoint y: 316, distance: 32.0
click at [565, 334] on div "Văn Phòng [GEOGRAPHIC_DATA]" at bounding box center [550, 335] width 168 height 18
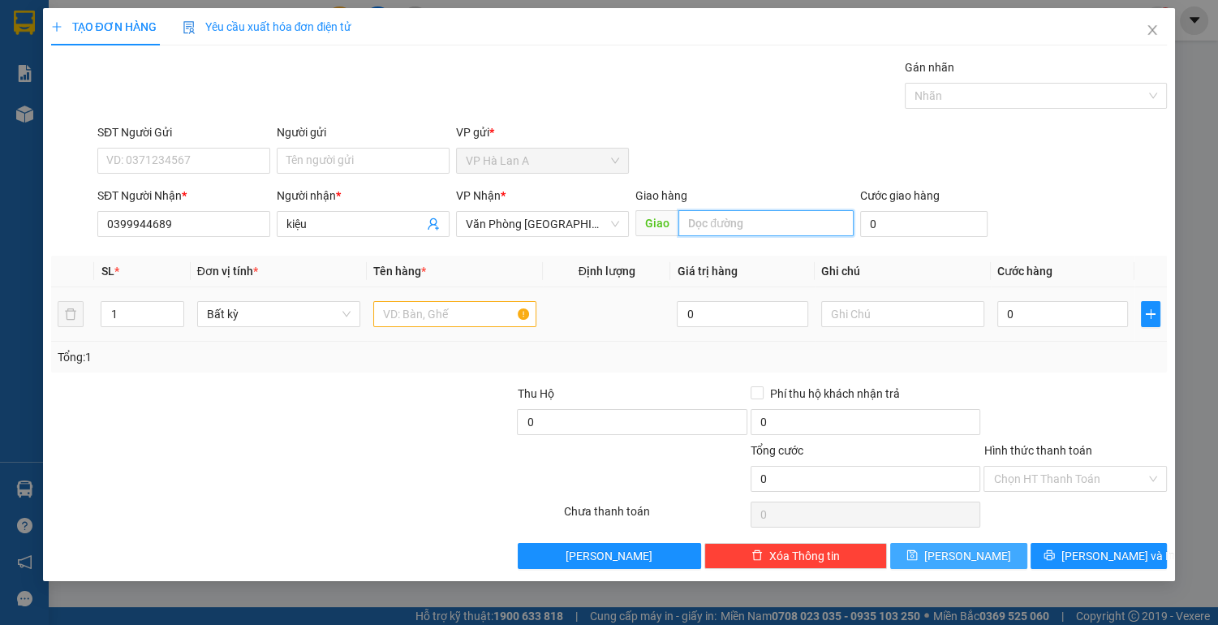
click at [713, 227] on input "text" at bounding box center [766, 223] width 175 height 26
type input "o"
type input "ông bố"
click at [458, 308] on input "text" at bounding box center [454, 314] width 163 height 26
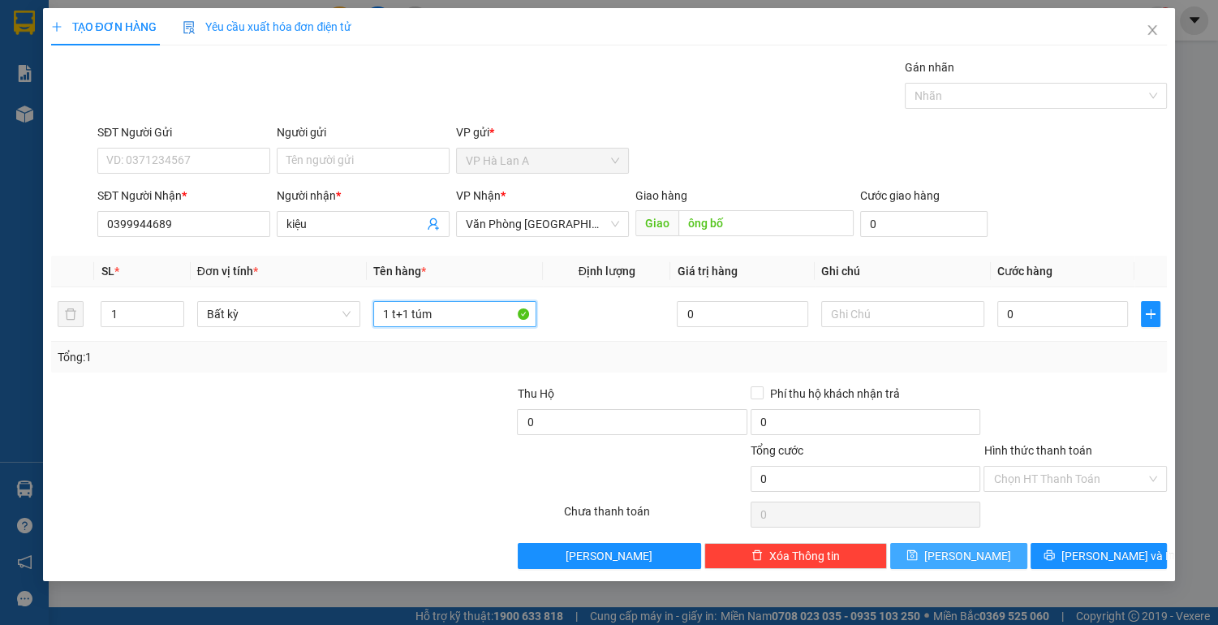
type input "1 t+1 túm"
click at [955, 560] on button "[PERSON_NAME]" at bounding box center [958, 556] width 136 height 26
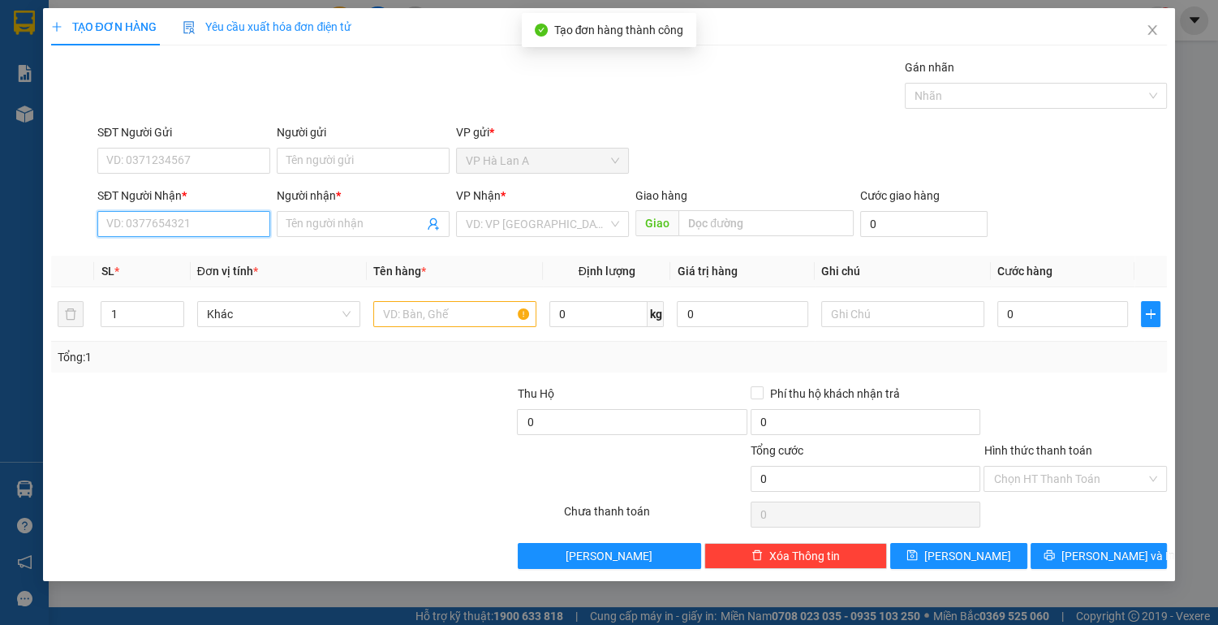
click at [215, 218] on input "SĐT Người Nhận *" at bounding box center [183, 224] width 173 height 26
type input "0943665247"
click at [205, 260] on div "0943665247 - bảo" at bounding box center [183, 256] width 153 height 18
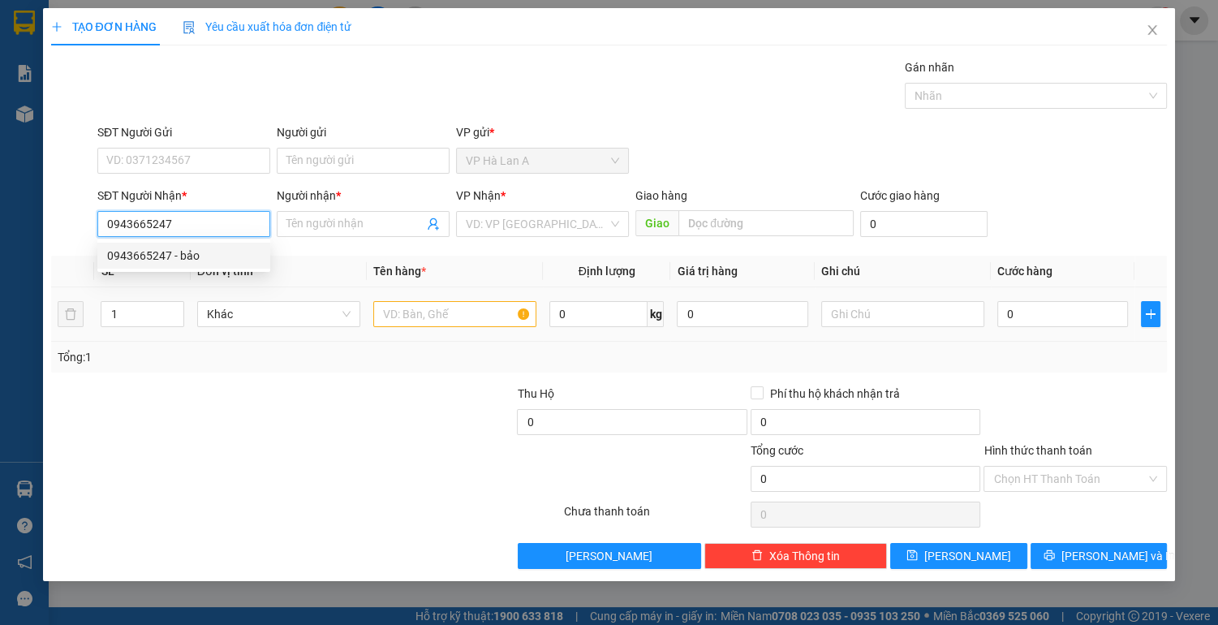
type input "bảo"
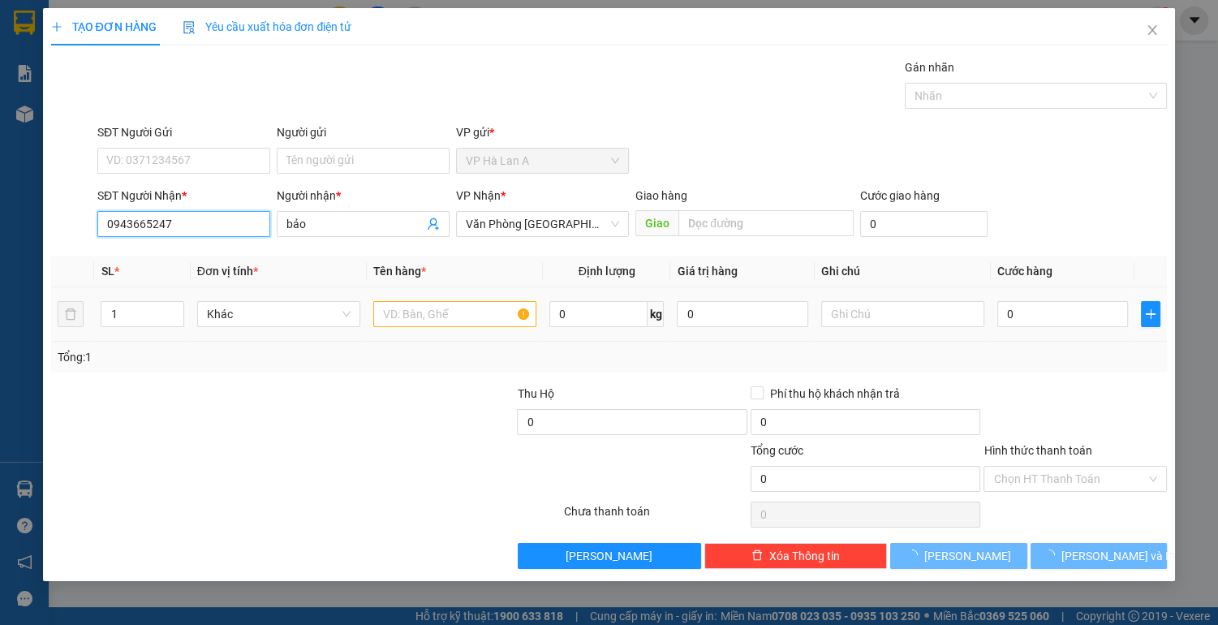
type input "0943665247"
click at [433, 317] on input "text" at bounding box center [454, 314] width 163 height 26
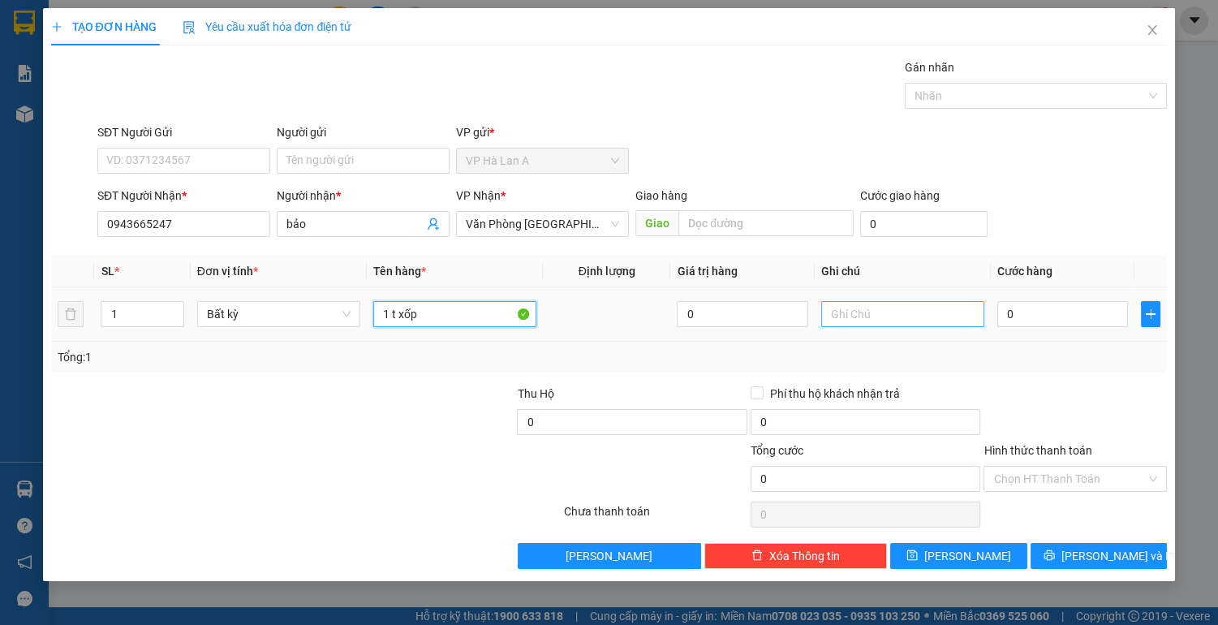
type input "1 t xốp"
click at [883, 310] on input "text" at bounding box center [902, 314] width 163 height 26
type input "chc"
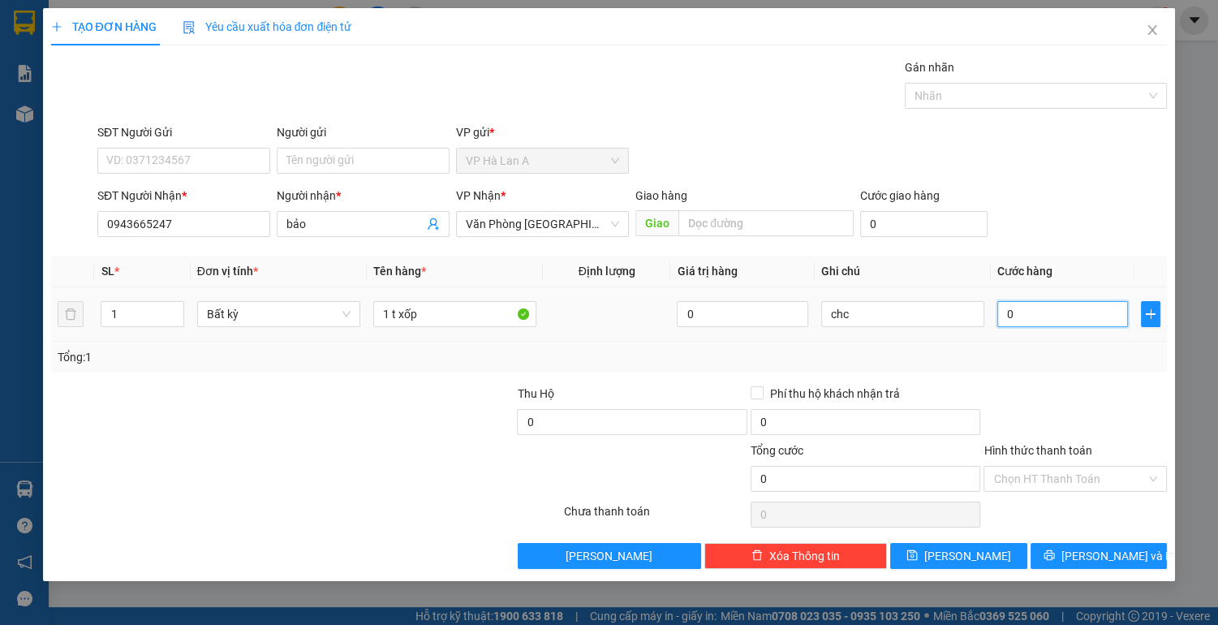
click at [1028, 320] on input "0" at bounding box center [1063, 314] width 131 height 26
type input "5"
type input "50"
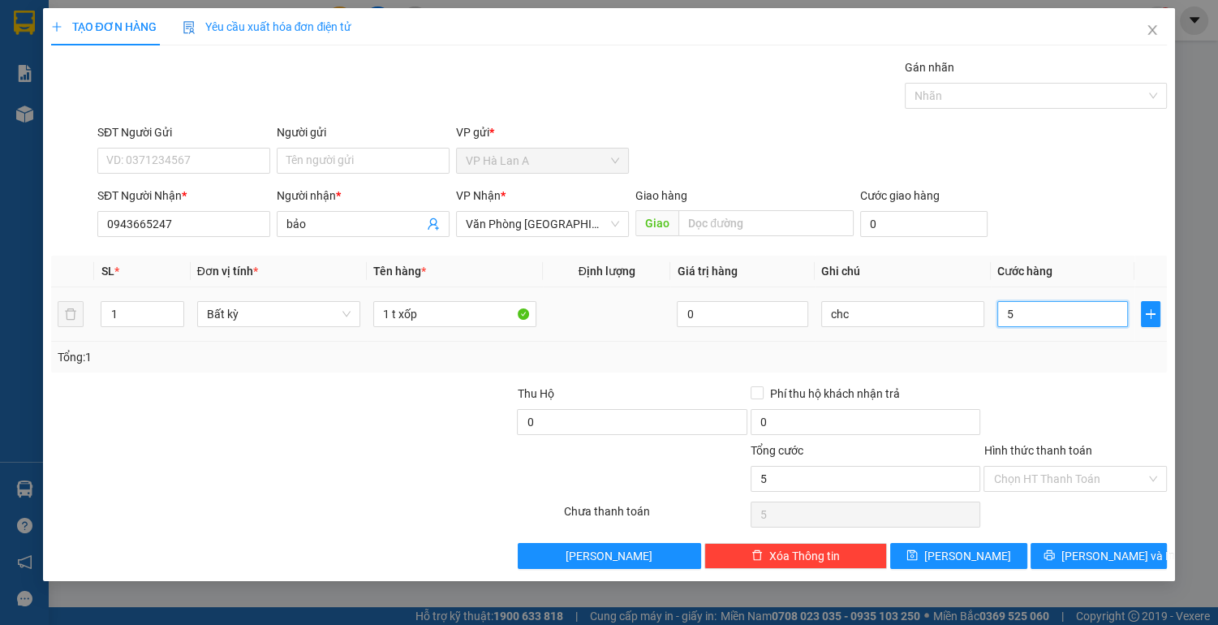
type input "50"
click at [1053, 472] on input "Hình thức thanh toán" at bounding box center [1070, 479] width 153 height 24
type input "50.000"
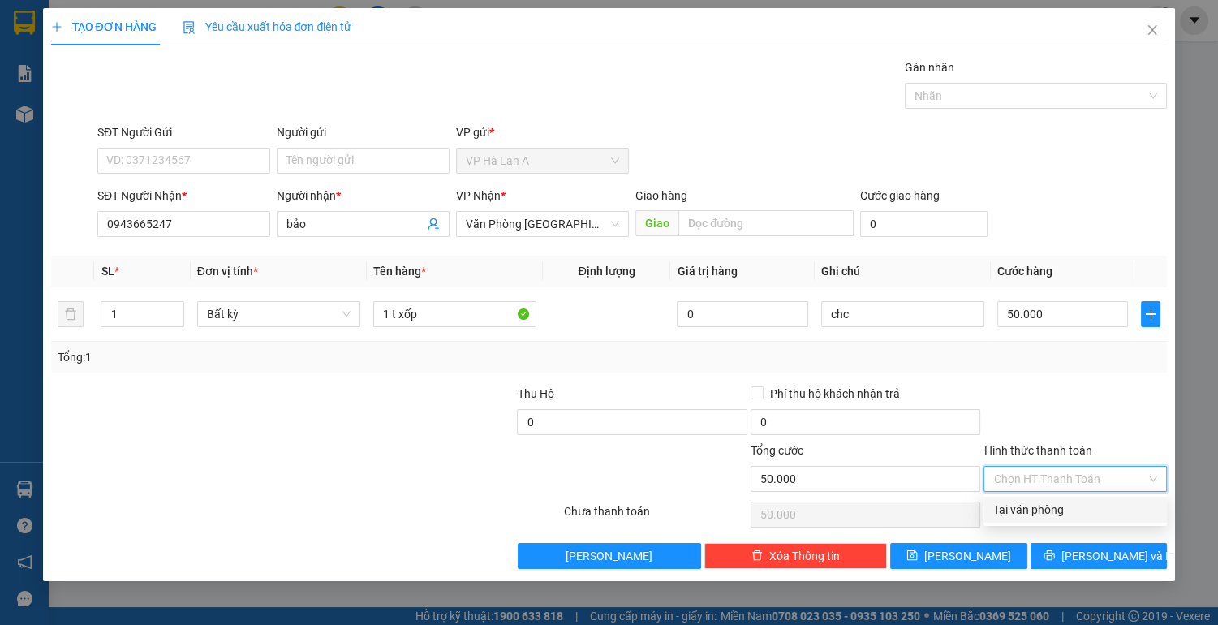
click at [1050, 506] on div "Tại văn phòng" at bounding box center [1076, 510] width 164 height 18
type input "0"
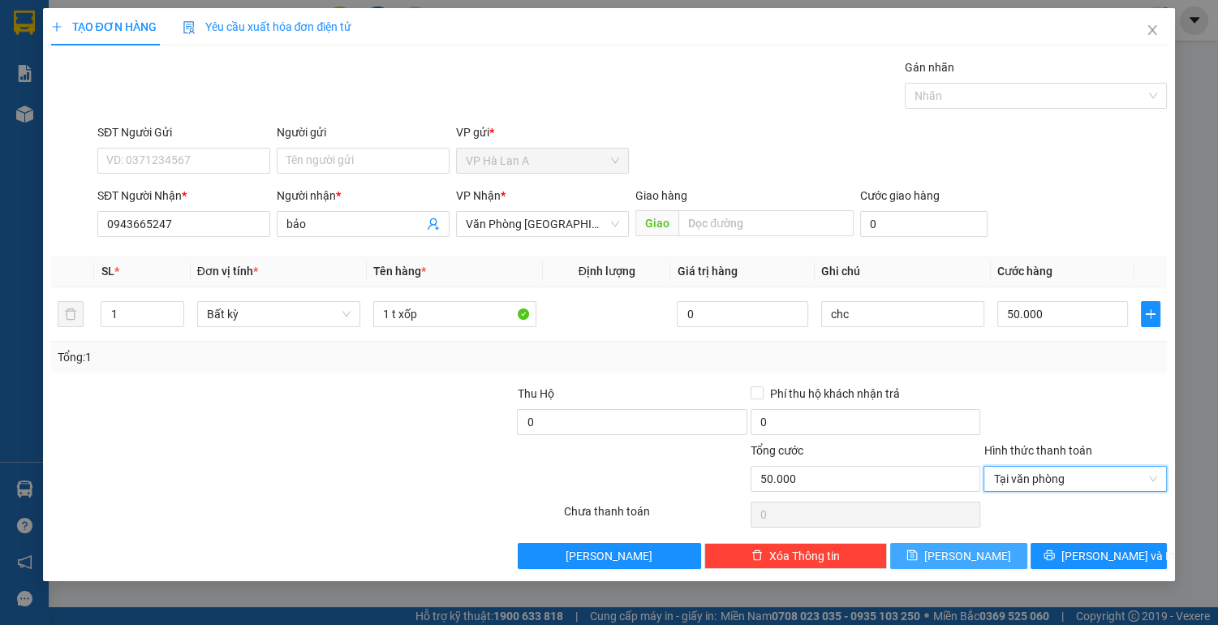
click at [981, 549] on button "[PERSON_NAME]" at bounding box center [958, 556] width 136 height 26
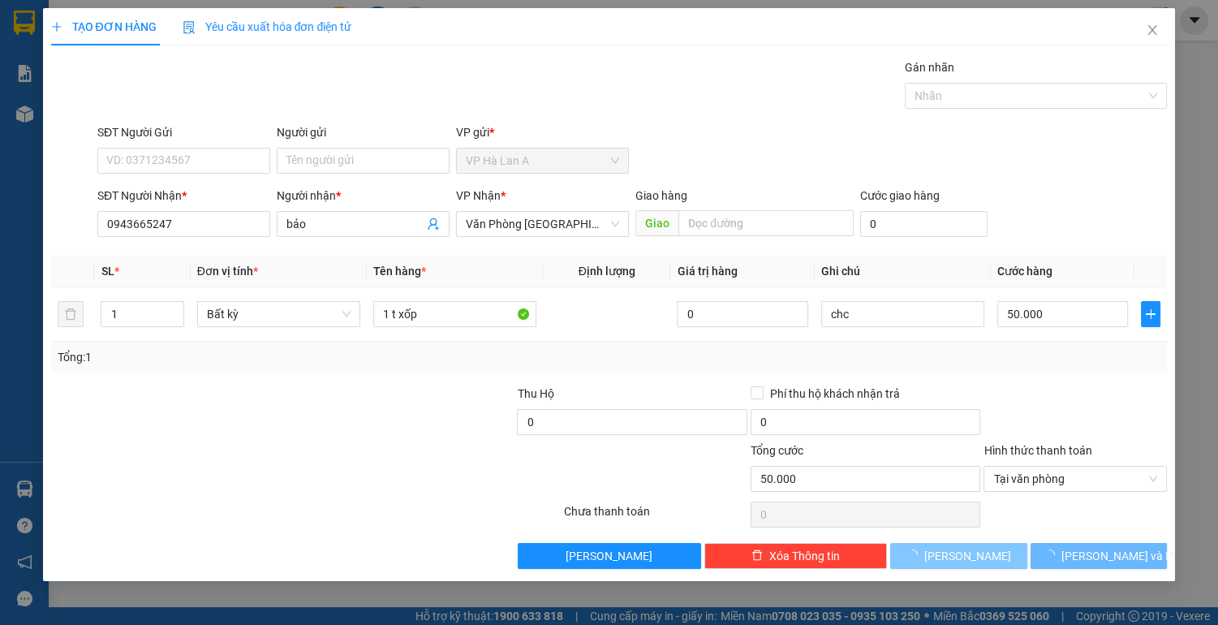
type input "0"
